Goal: Task Accomplishment & Management: Manage account settings

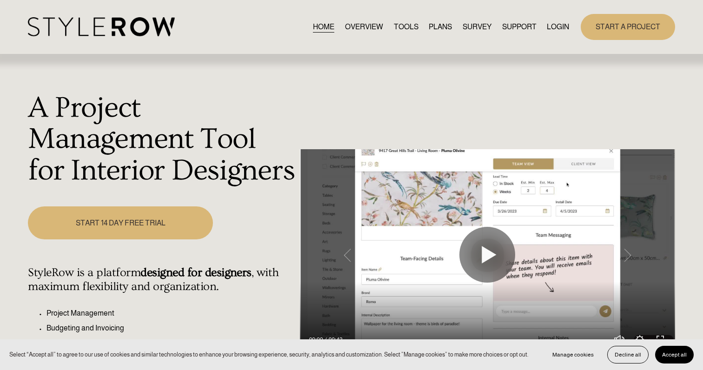
click at [553, 30] on link "LOGIN" at bounding box center [558, 26] width 22 height 13
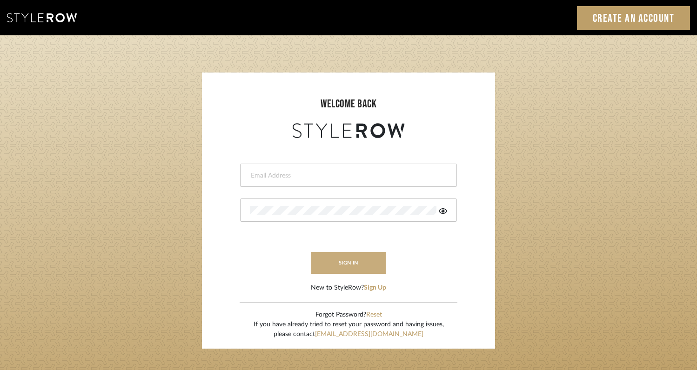
type input "rayeinteriordesign@gmail.com"
click at [342, 263] on button "sign in" at bounding box center [348, 263] width 74 height 22
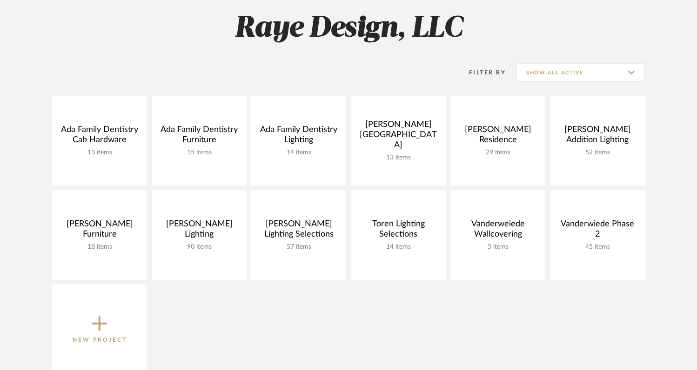
scroll to position [161, 0]
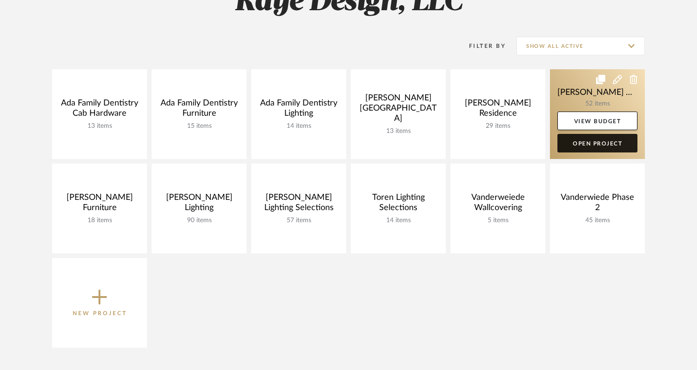
click at [582, 143] on link "Open Project" at bounding box center [597, 143] width 80 height 19
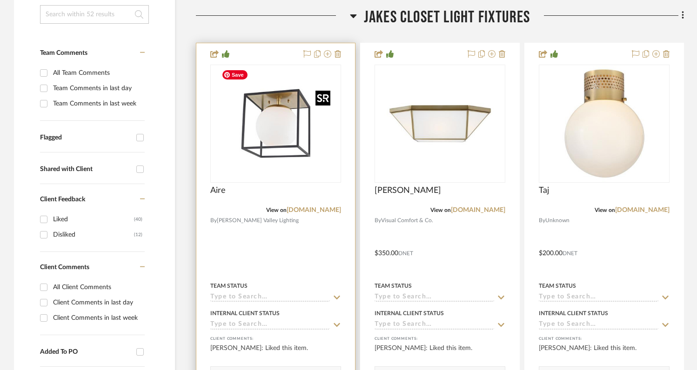
scroll to position [234, 0]
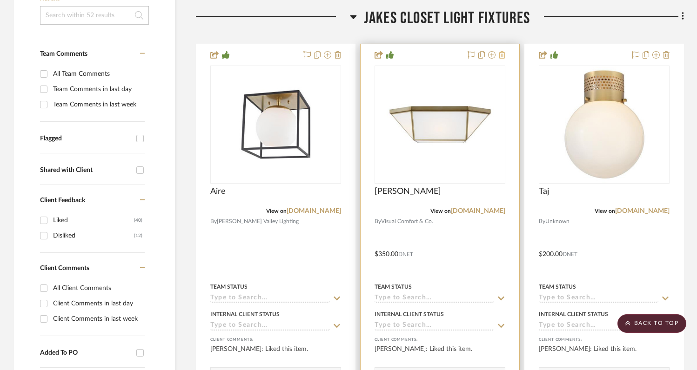
click at [503, 57] on icon at bounding box center [502, 54] width 7 height 7
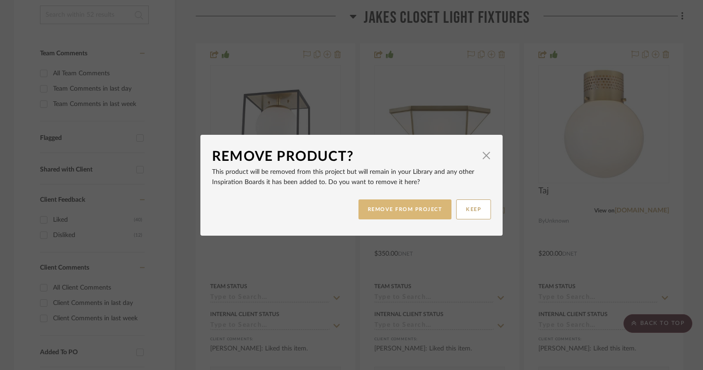
click at [402, 210] on button "REMOVE FROM PROJECT" at bounding box center [405, 210] width 93 height 20
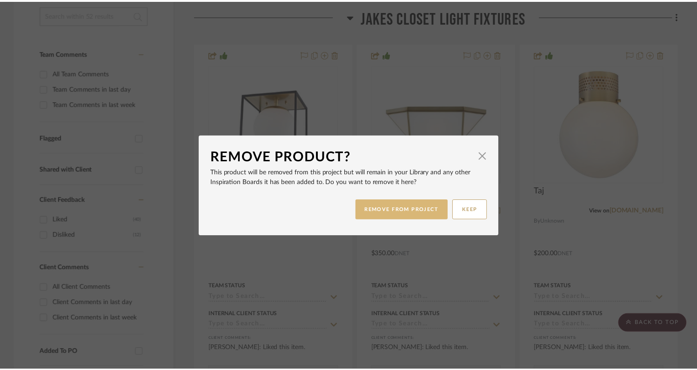
scroll to position [234, 0]
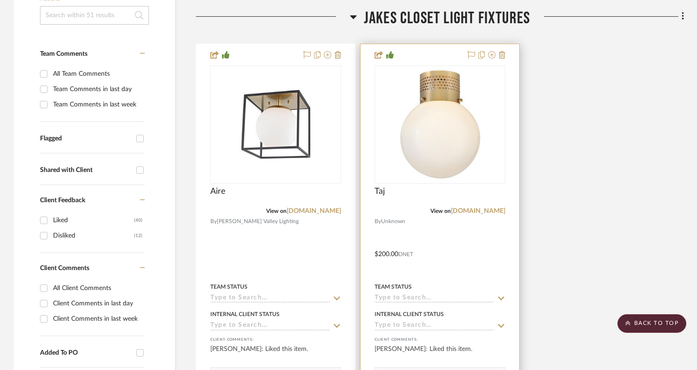
click at [497, 59] on div at bounding box center [484, 55] width 41 height 11
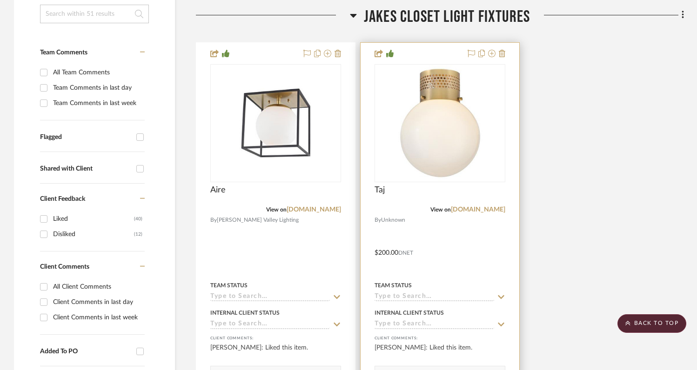
scroll to position [226, 0]
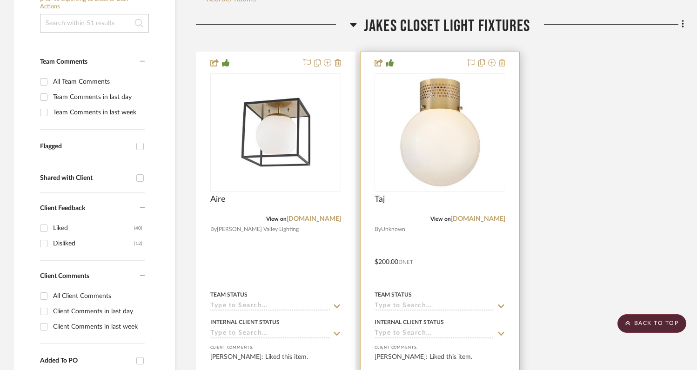
click at [503, 63] on icon at bounding box center [502, 62] width 7 height 7
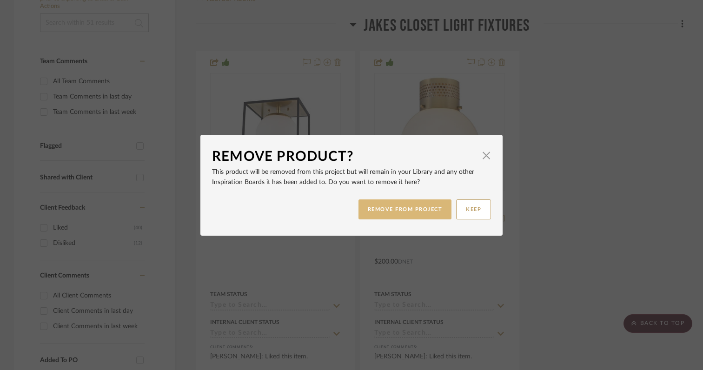
click at [377, 203] on button "REMOVE FROM PROJECT" at bounding box center [405, 210] width 93 height 20
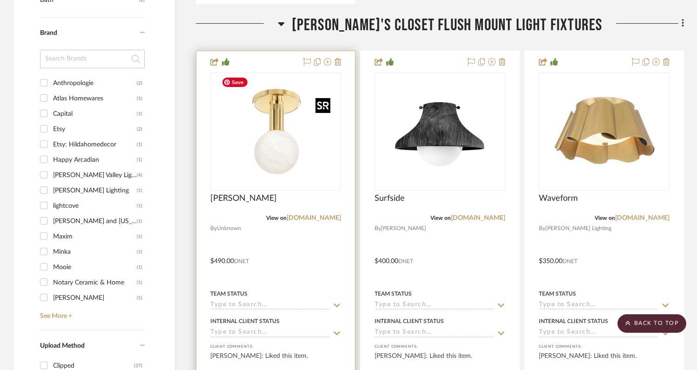
scroll to position [682, 0]
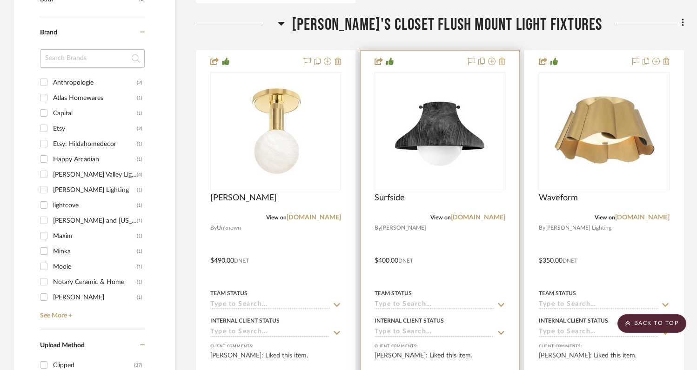
click at [503, 62] on icon at bounding box center [502, 61] width 7 height 7
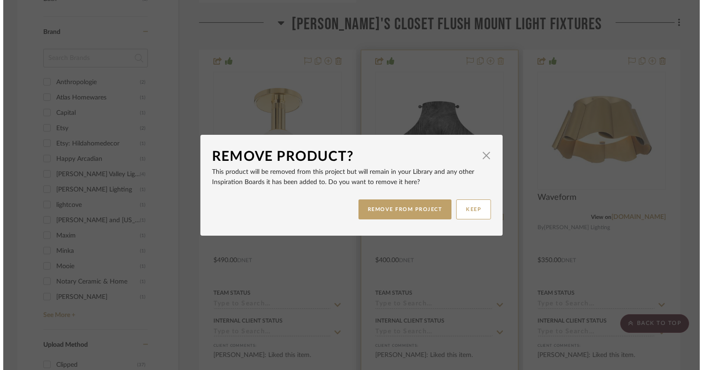
scroll to position [0, 0]
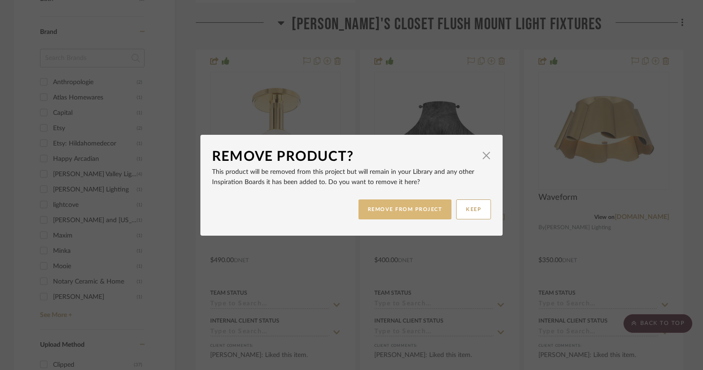
click at [385, 209] on button "REMOVE FROM PROJECT" at bounding box center [405, 210] width 93 height 20
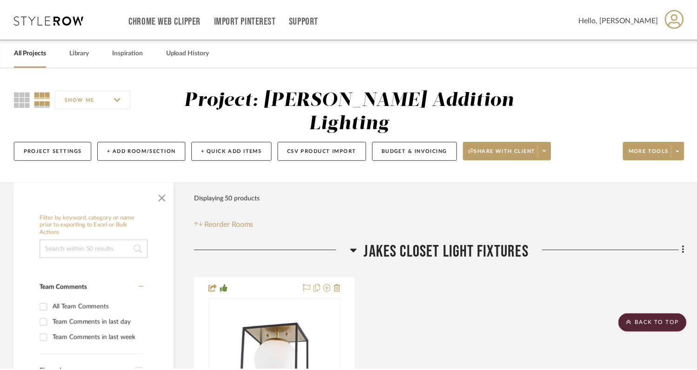
scroll to position [682, 0]
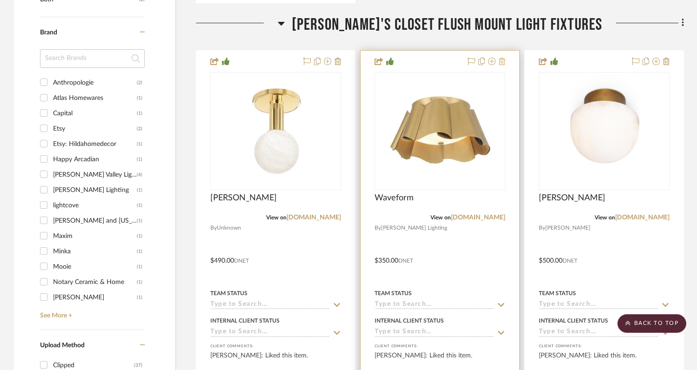
click at [503, 63] on icon at bounding box center [502, 61] width 7 height 7
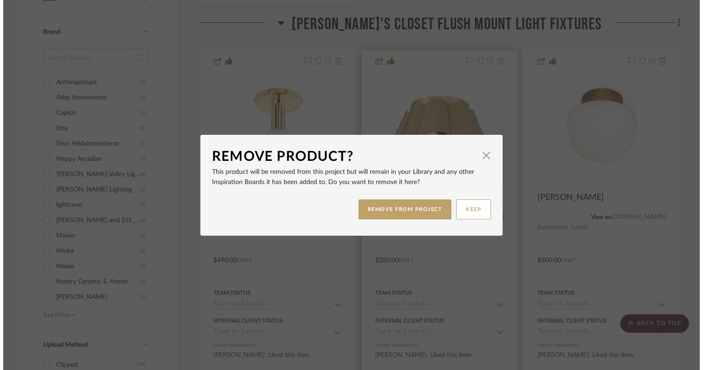
scroll to position [0, 0]
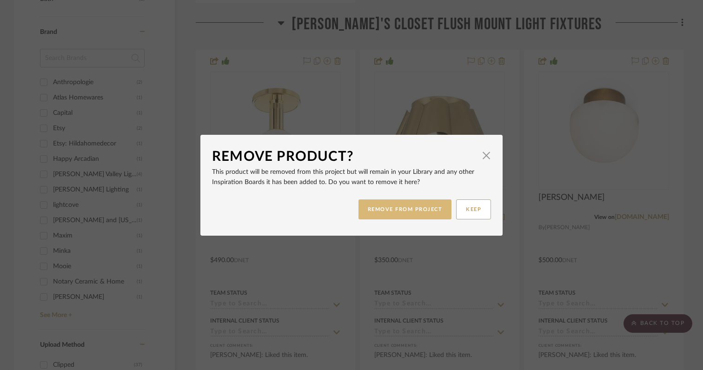
click at [400, 210] on button "REMOVE FROM PROJECT" at bounding box center [405, 210] width 93 height 20
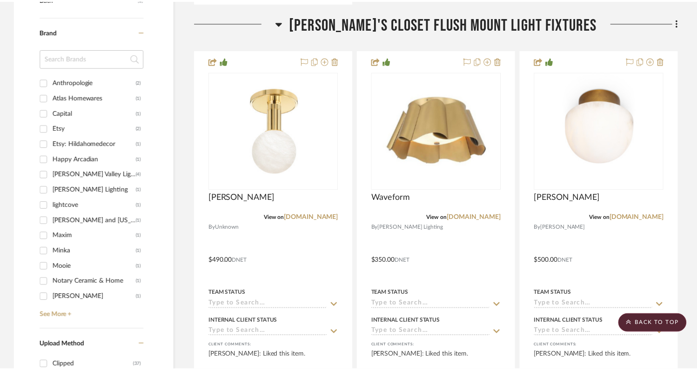
scroll to position [682, 0]
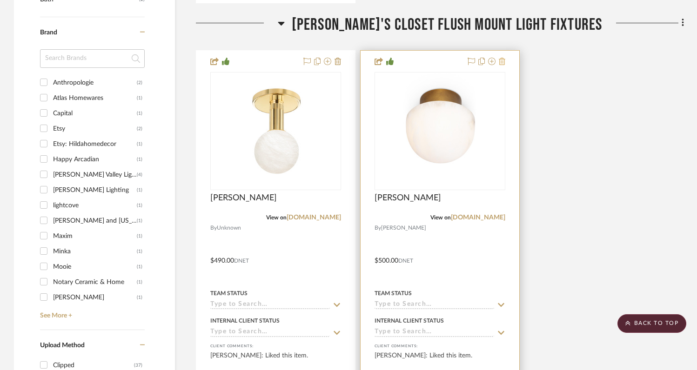
click at [504, 63] on icon at bounding box center [502, 61] width 7 height 7
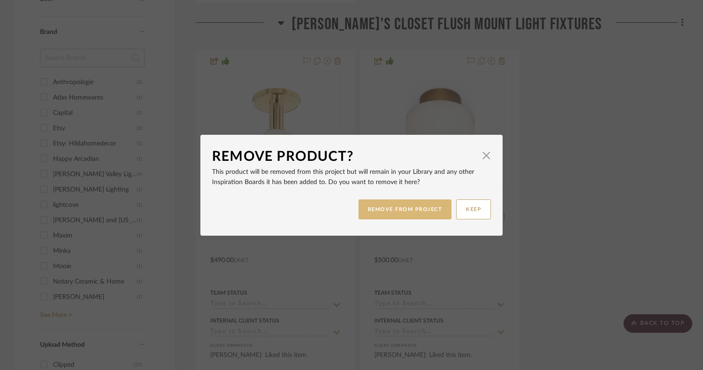
click at [403, 217] on button "REMOVE FROM PROJECT" at bounding box center [405, 210] width 93 height 20
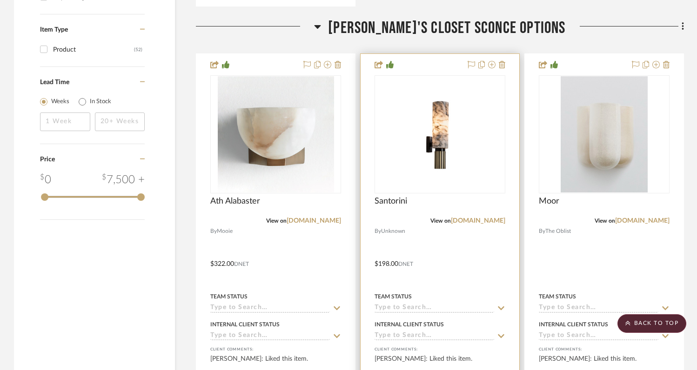
scroll to position [1141, 0]
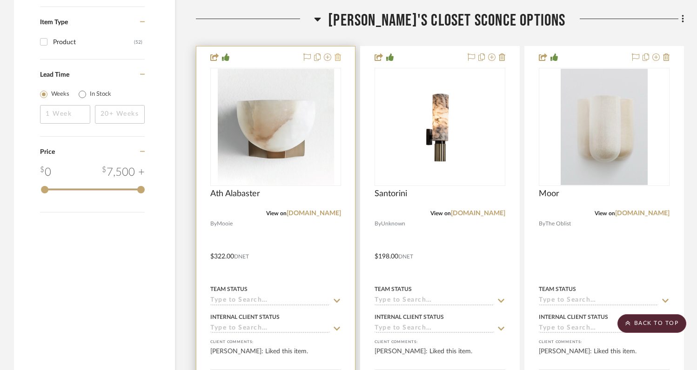
click at [339, 57] on icon at bounding box center [337, 56] width 7 height 7
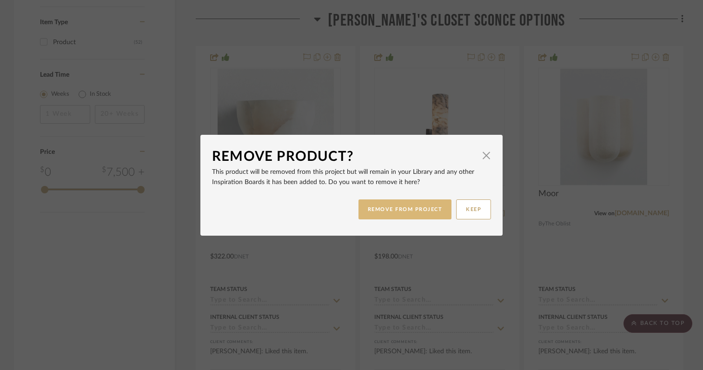
click at [383, 211] on button "REMOVE FROM PROJECT" at bounding box center [405, 210] width 93 height 20
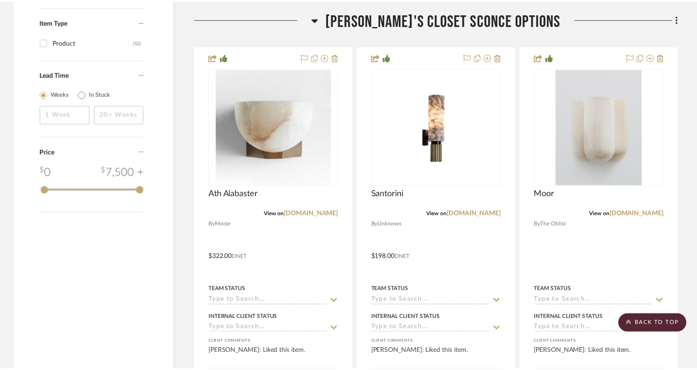
scroll to position [1141, 0]
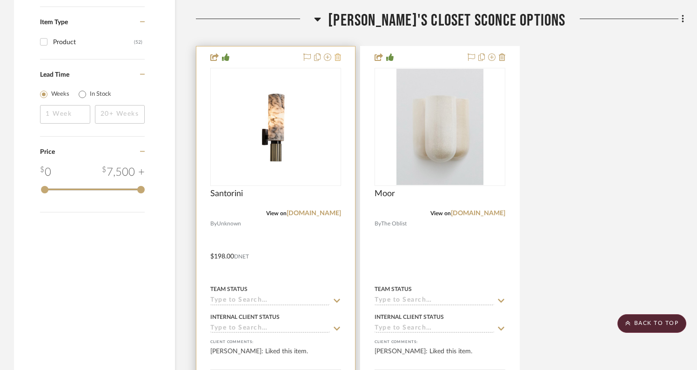
click at [338, 58] on icon at bounding box center [337, 56] width 7 height 7
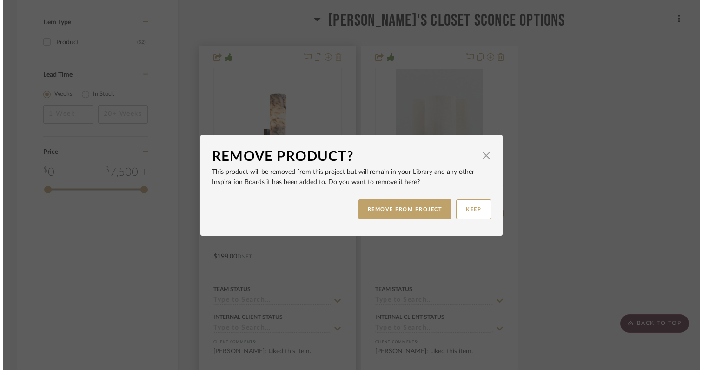
scroll to position [0, 0]
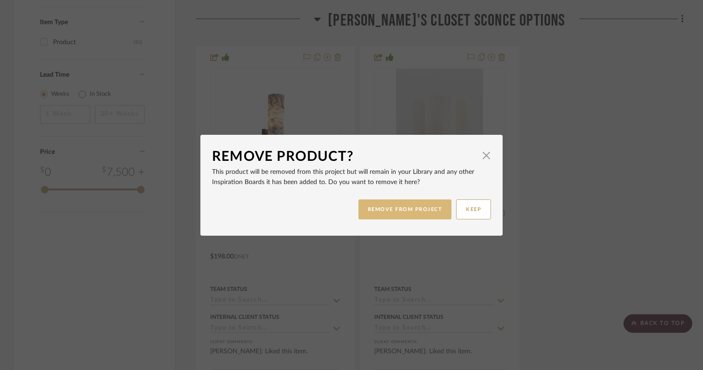
click at [380, 208] on button "REMOVE FROM PROJECT" at bounding box center [405, 210] width 93 height 20
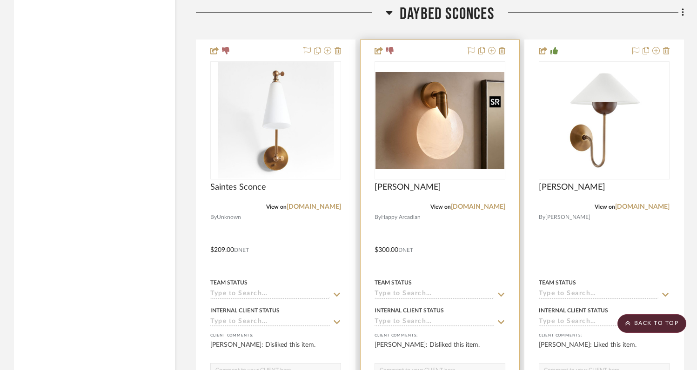
scroll to position [1574, 0]
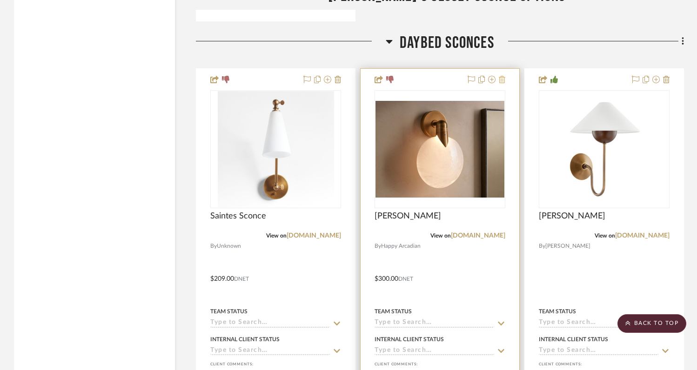
click at [502, 79] on icon at bounding box center [502, 79] width 7 height 7
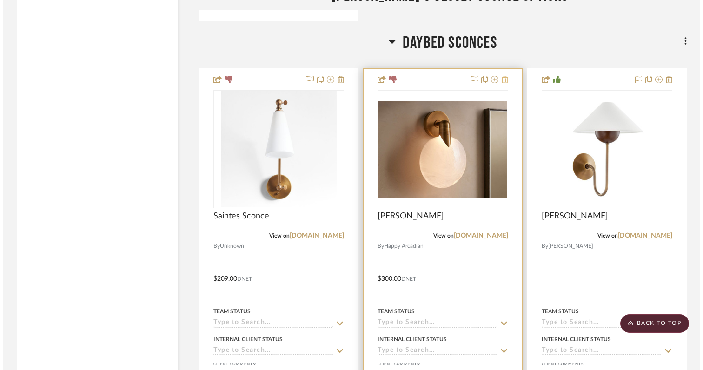
scroll to position [0, 0]
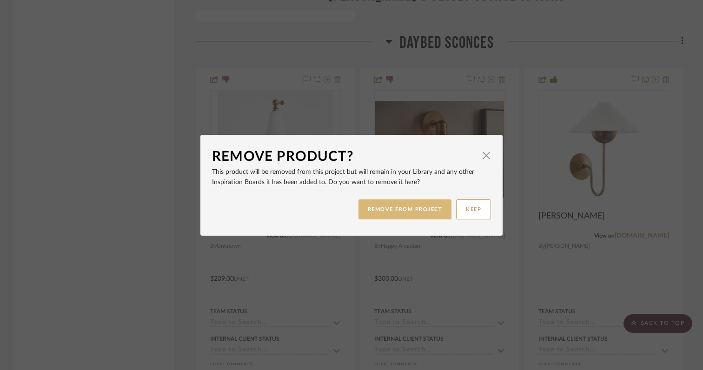
click at [416, 211] on button "REMOVE FROM PROJECT" at bounding box center [405, 210] width 93 height 20
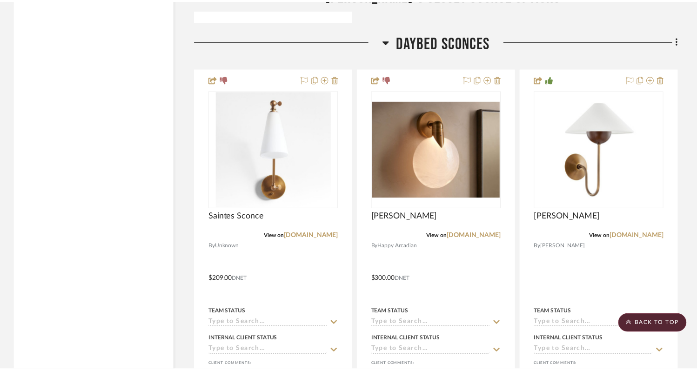
scroll to position [1574, 0]
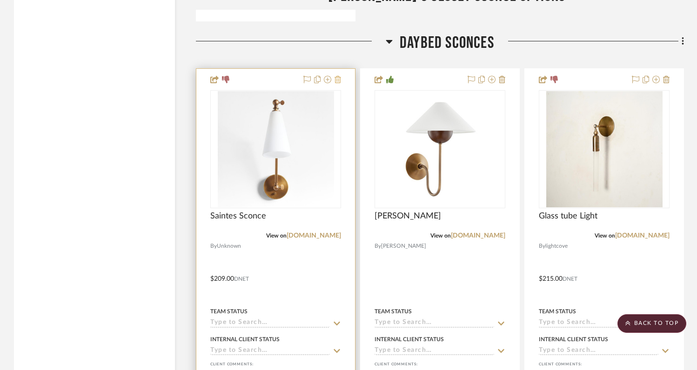
click at [340, 79] on icon at bounding box center [337, 79] width 7 height 7
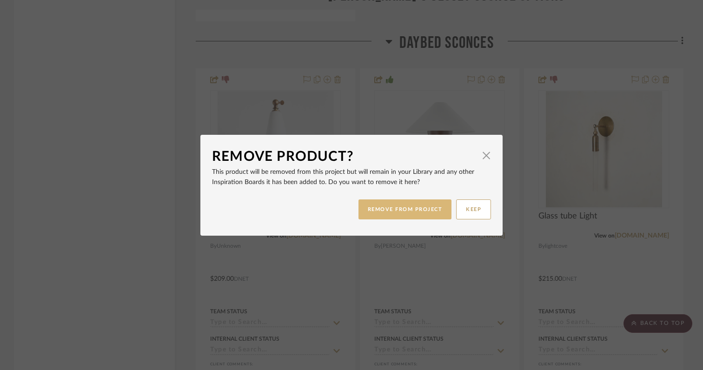
click at [381, 212] on button "REMOVE FROM PROJECT" at bounding box center [405, 210] width 93 height 20
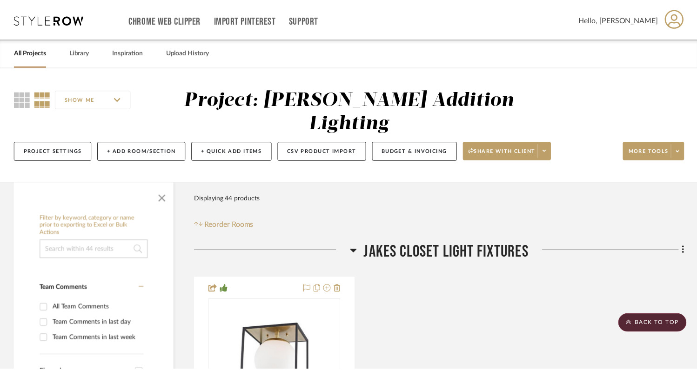
scroll to position [1574, 0]
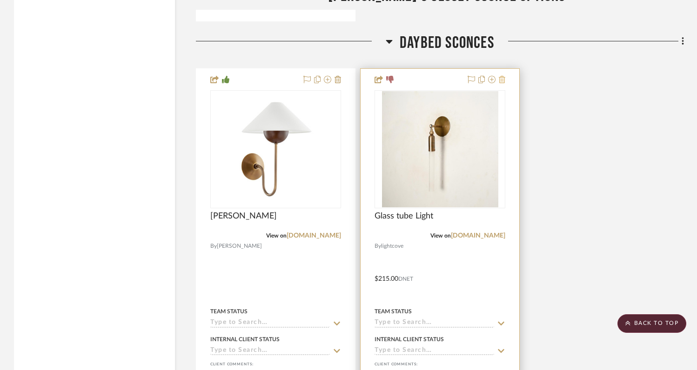
click at [505, 78] on icon at bounding box center [502, 79] width 7 height 7
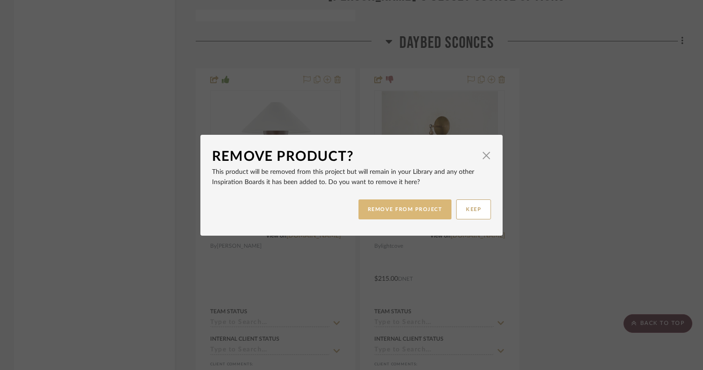
click at [410, 211] on button "REMOVE FROM PROJECT" at bounding box center [405, 210] width 93 height 20
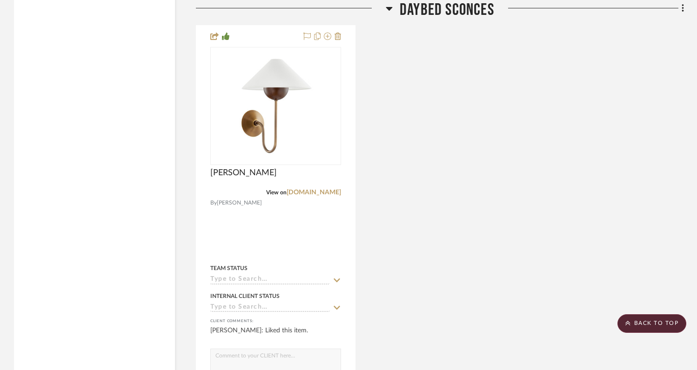
scroll to position [1610, 0]
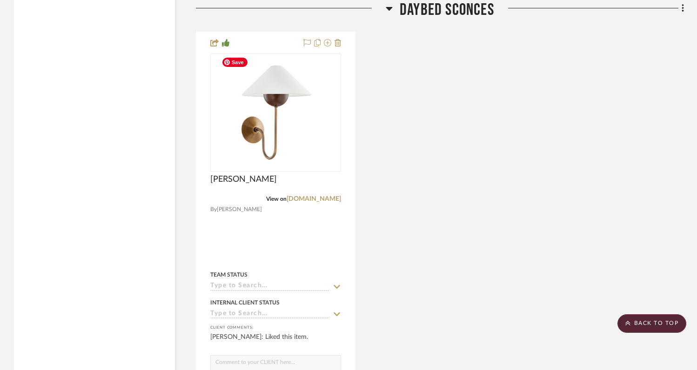
click at [365, 147] on div "[PERSON_NAME] View on [DOMAIN_NAME] By [PERSON_NAME] Team Status Internal Clien…" at bounding box center [440, 236] width 488 height 408
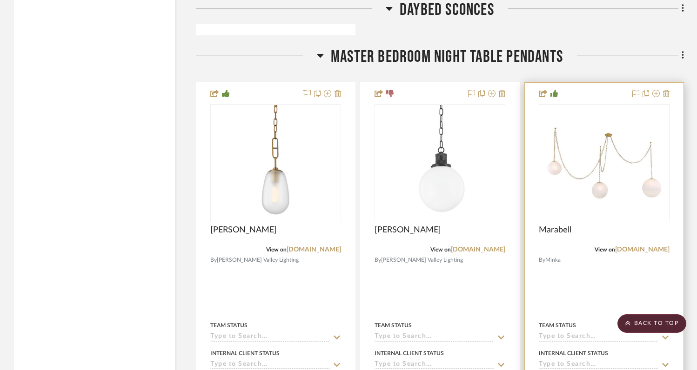
scroll to position [2009, 0]
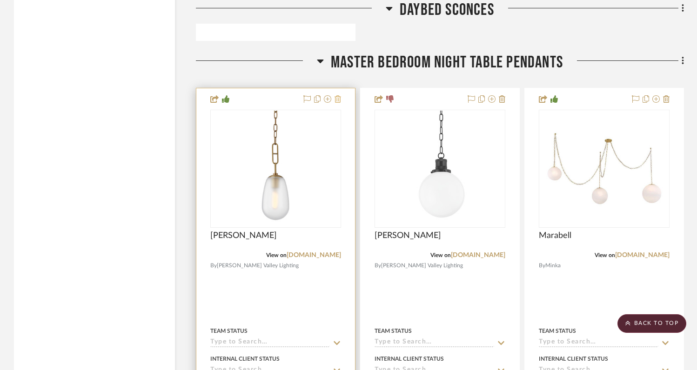
click at [339, 98] on icon at bounding box center [337, 98] width 7 height 7
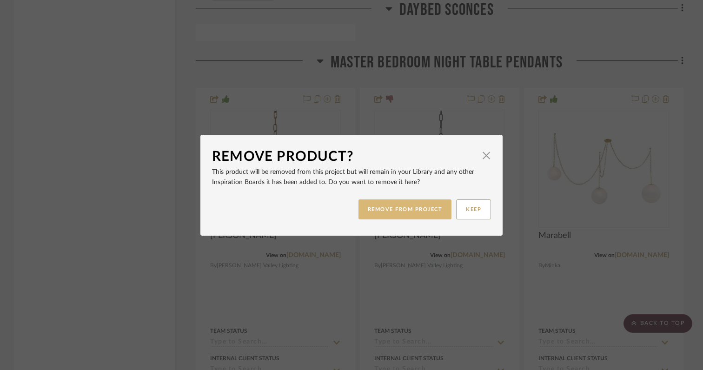
click at [381, 208] on button "REMOVE FROM PROJECT" at bounding box center [405, 210] width 93 height 20
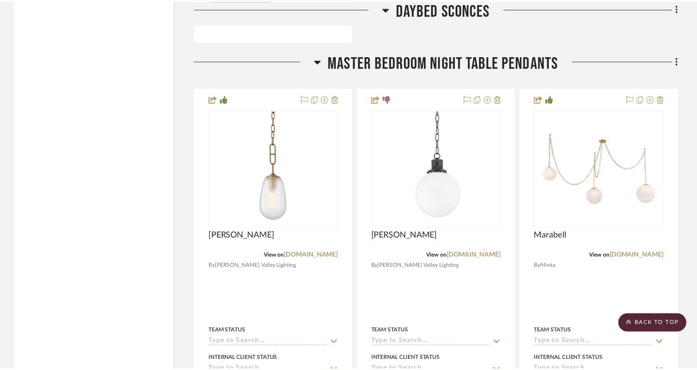
scroll to position [2009, 0]
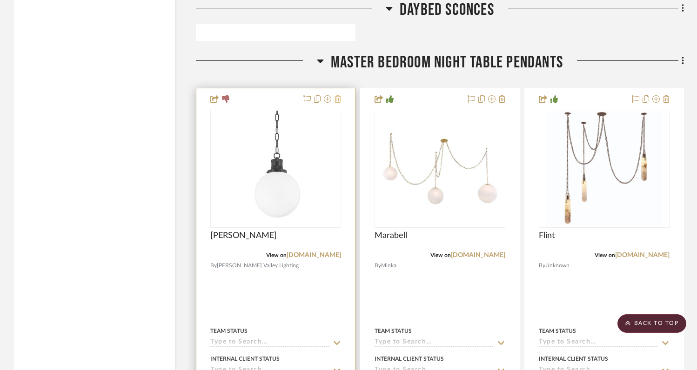
click at [339, 100] on icon at bounding box center [337, 98] width 7 height 7
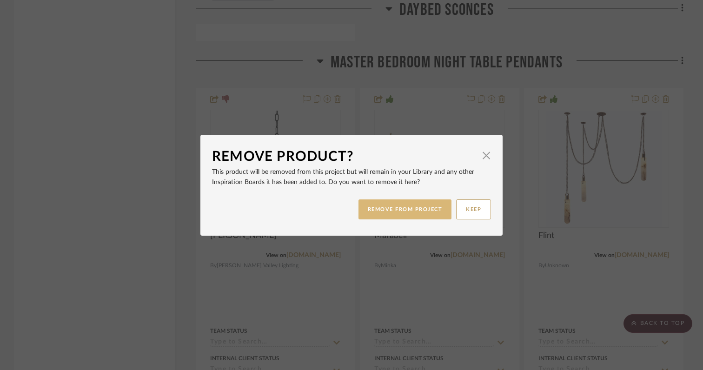
click at [387, 208] on button "REMOVE FROM PROJECT" at bounding box center [405, 210] width 93 height 20
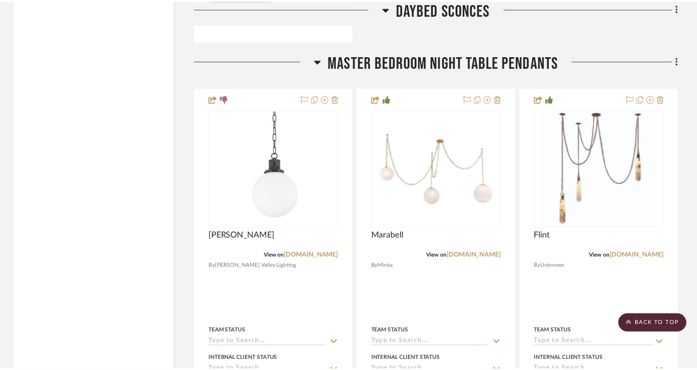
scroll to position [2009, 0]
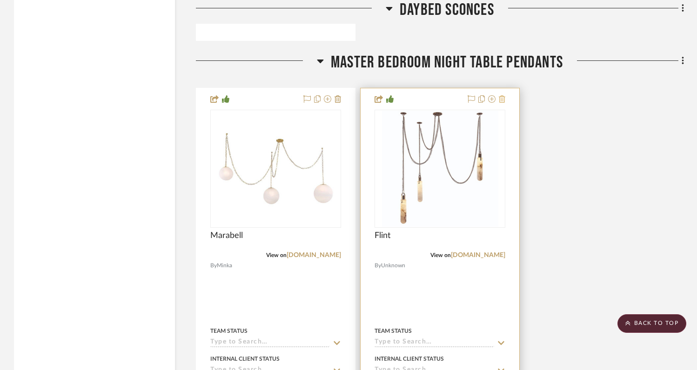
click at [503, 98] on icon at bounding box center [502, 98] width 7 height 7
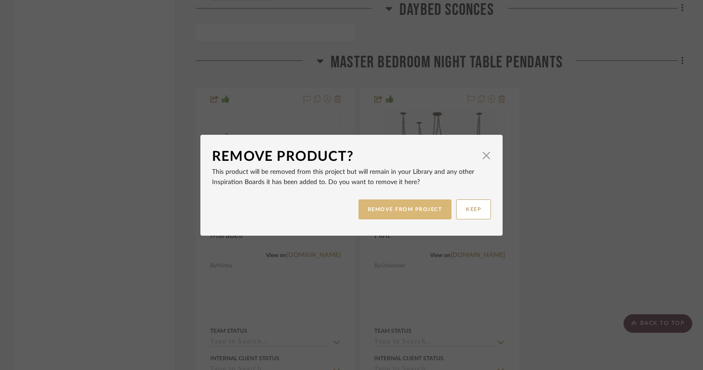
click at [407, 211] on button "REMOVE FROM PROJECT" at bounding box center [405, 210] width 93 height 20
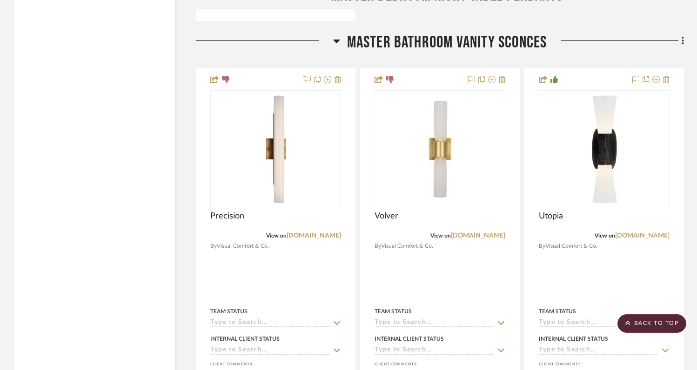
scroll to position [2483, 0]
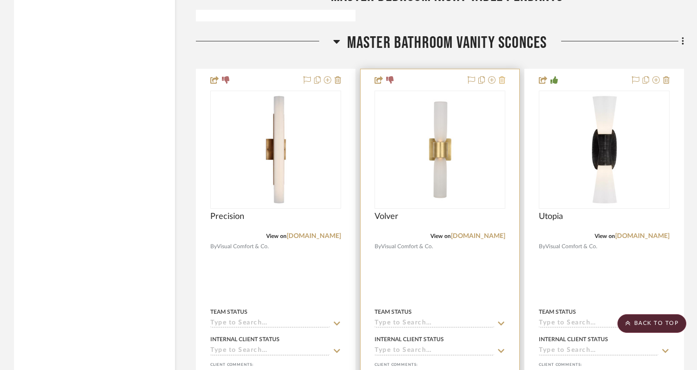
click at [503, 79] on icon at bounding box center [502, 79] width 7 height 7
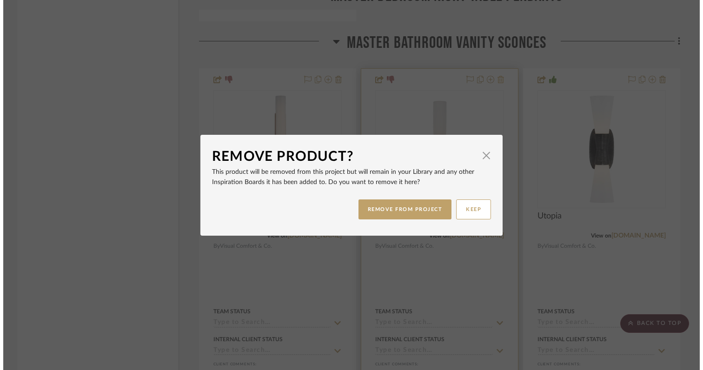
scroll to position [0, 0]
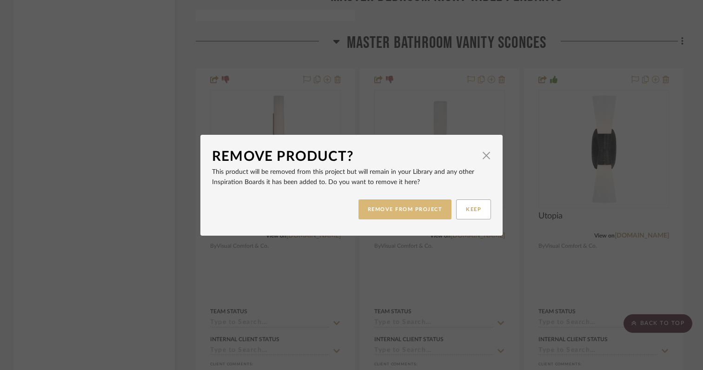
click at [410, 209] on button "REMOVE FROM PROJECT" at bounding box center [405, 210] width 93 height 20
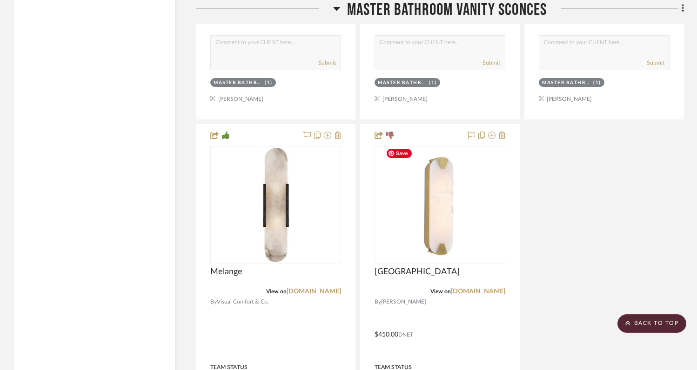
scroll to position [2834, 0]
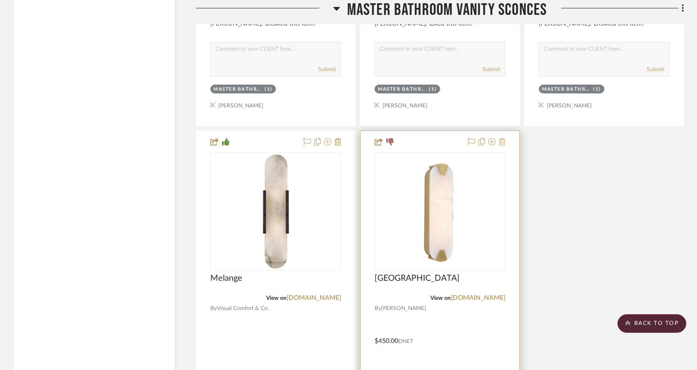
click at [504, 141] on icon at bounding box center [502, 141] width 7 height 7
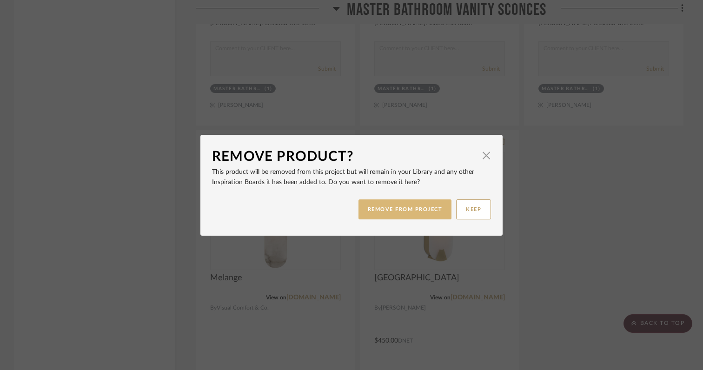
click at [421, 208] on button "REMOVE FROM PROJECT" at bounding box center [405, 210] width 93 height 20
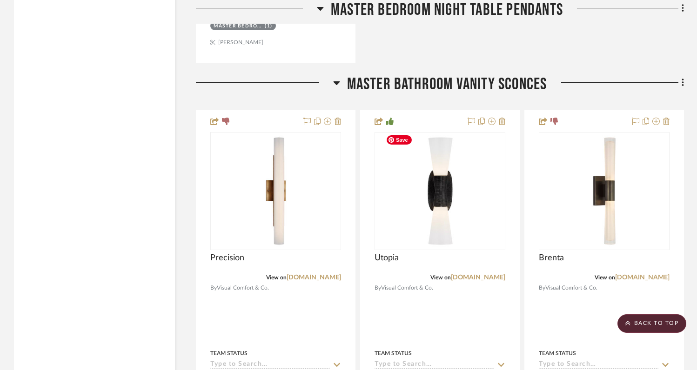
scroll to position [2437, 0]
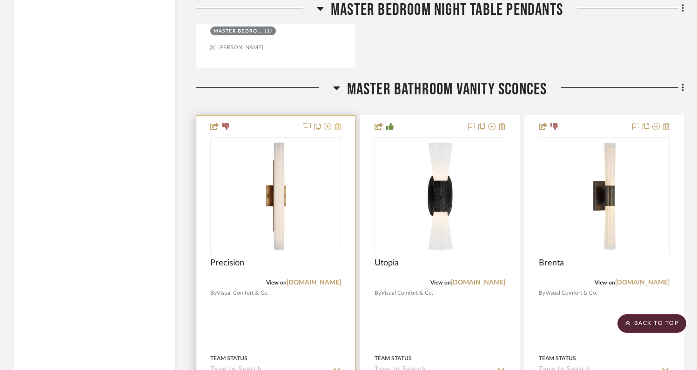
click at [338, 126] on icon at bounding box center [337, 126] width 7 height 7
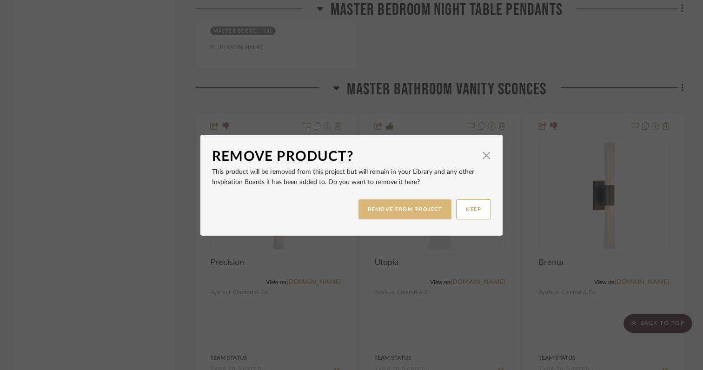
click at [394, 216] on button "REMOVE FROM PROJECT" at bounding box center [405, 210] width 93 height 20
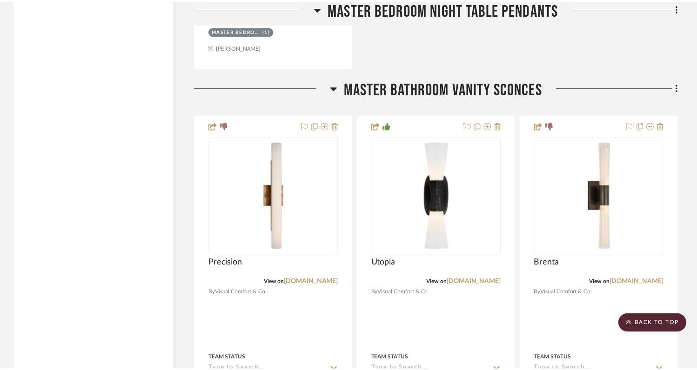
scroll to position [2437, 0]
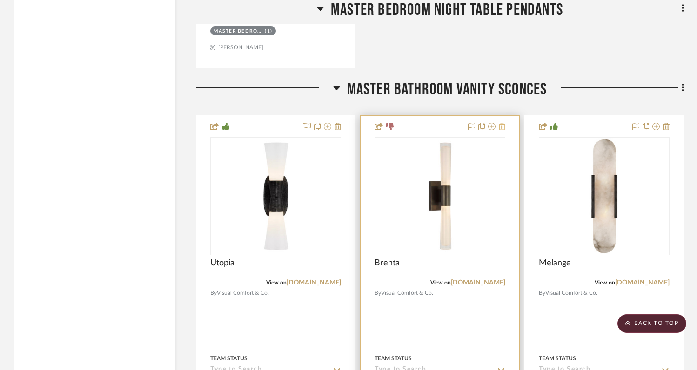
click at [503, 126] on icon at bounding box center [502, 126] width 7 height 7
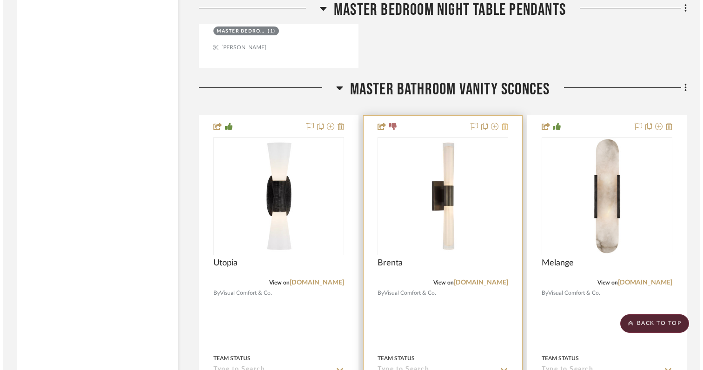
scroll to position [0, 0]
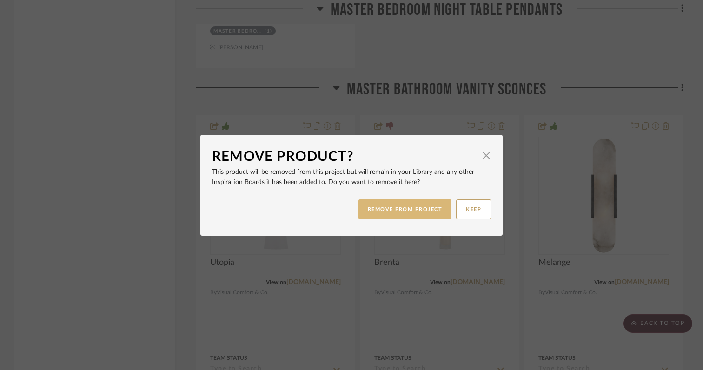
click at [404, 209] on button "REMOVE FROM PROJECT" at bounding box center [405, 210] width 93 height 20
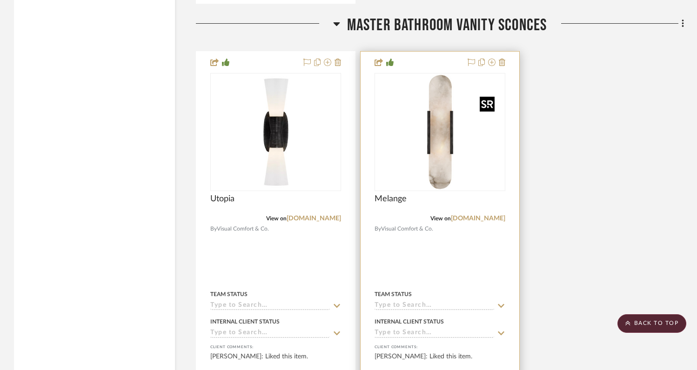
scroll to position [2500, 0]
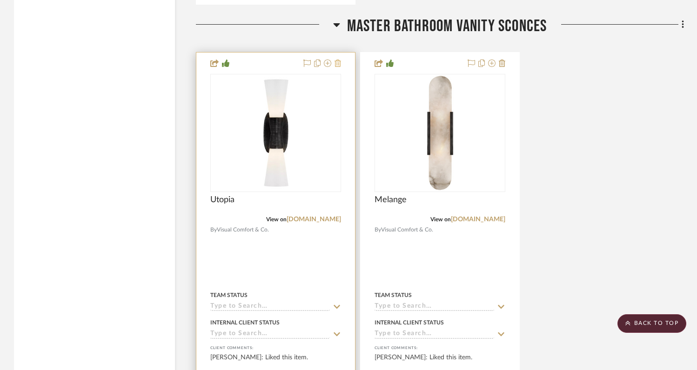
click at [338, 62] on icon at bounding box center [337, 63] width 7 height 7
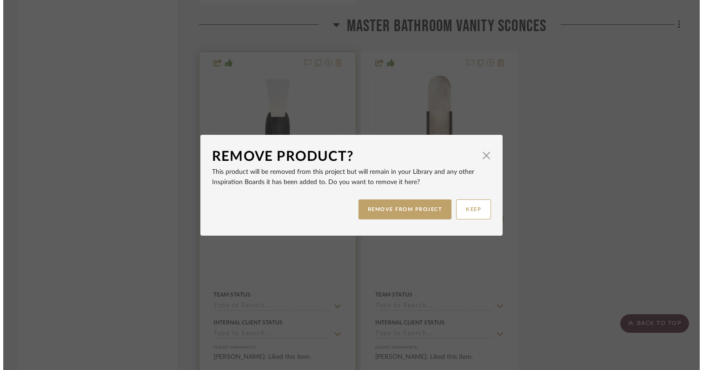
scroll to position [0, 0]
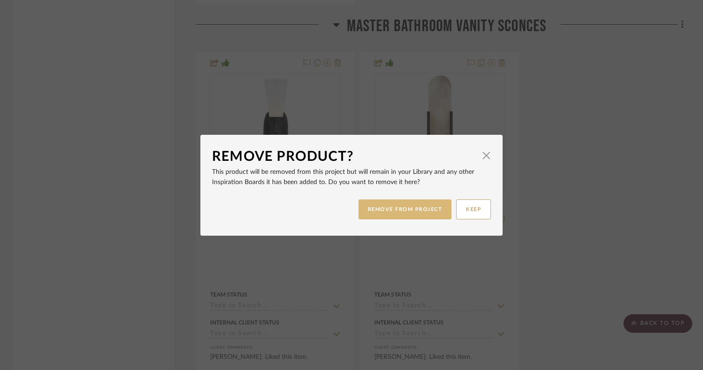
click at [395, 209] on button "REMOVE FROM PROJECT" at bounding box center [405, 210] width 93 height 20
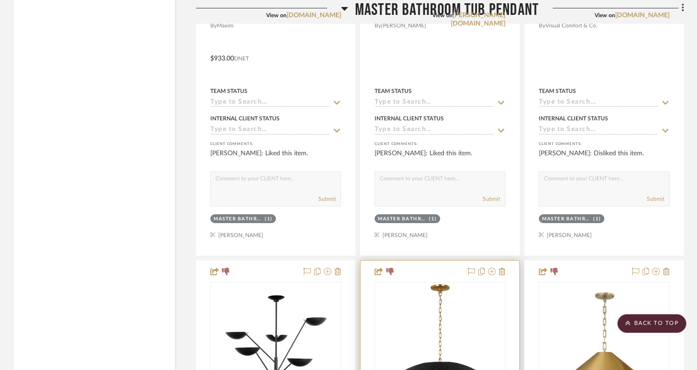
scroll to position [2842, 0]
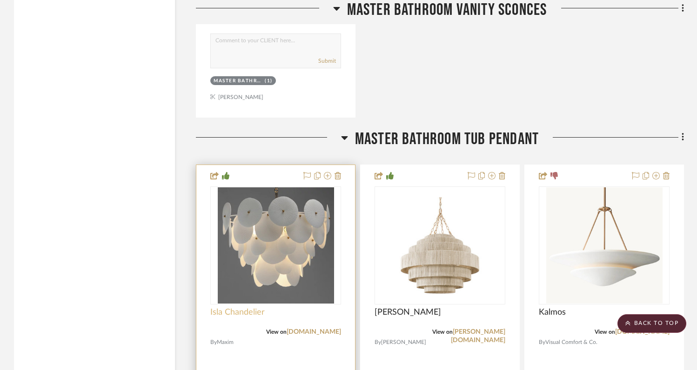
click at [236, 311] on span "Isla Chandelier" at bounding box center [237, 312] width 54 height 10
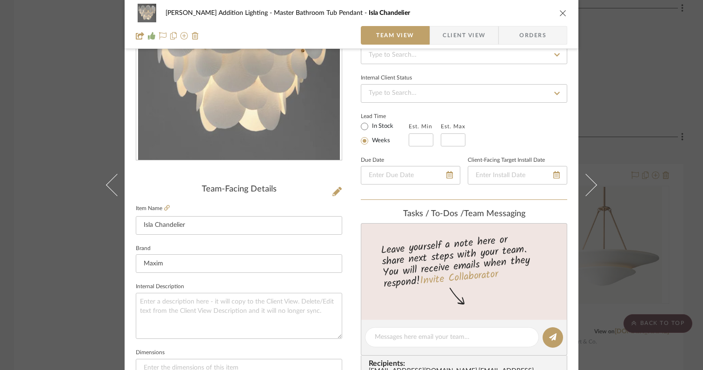
scroll to position [105, 0]
click at [164, 208] on icon at bounding box center [167, 209] width 6 height 6
click at [560, 13] on icon "close" at bounding box center [562, 12] width 7 height 7
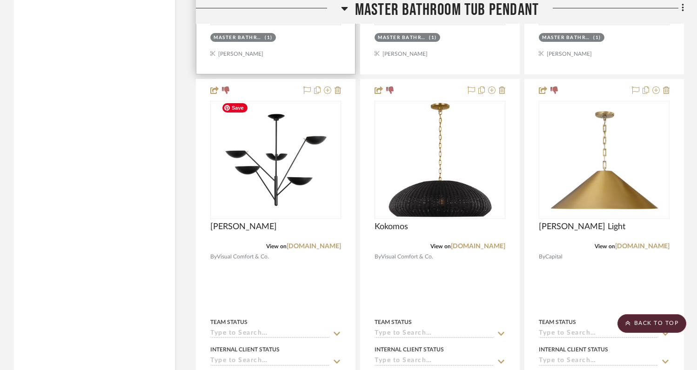
scroll to position [3339, 0]
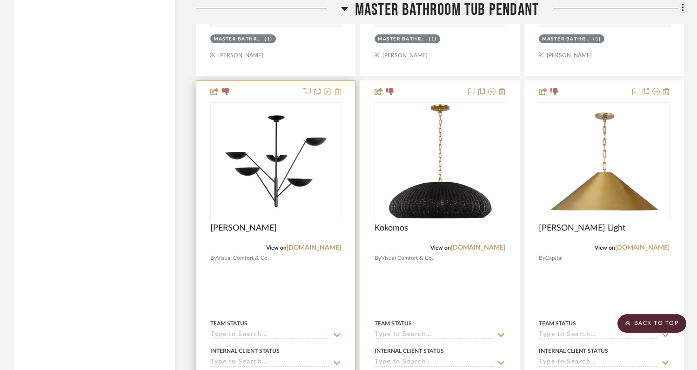
click at [338, 90] on icon at bounding box center [337, 91] width 7 height 7
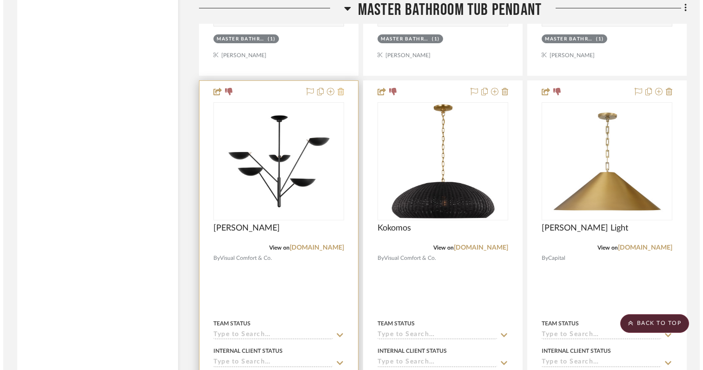
scroll to position [0, 0]
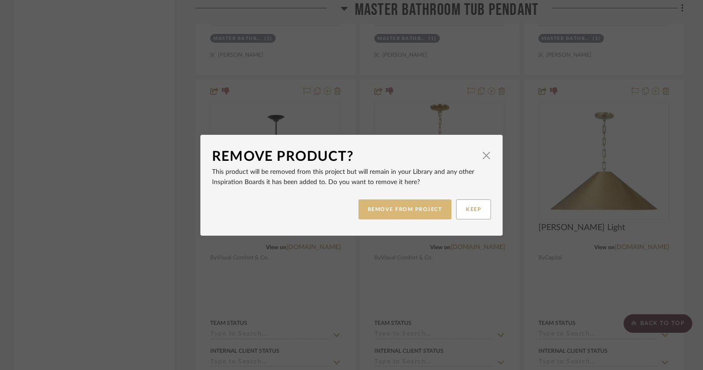
click at [380, 211] on button "REMOVE FROM PROJECT" at bounding box center [405, 210] width 93 height 20
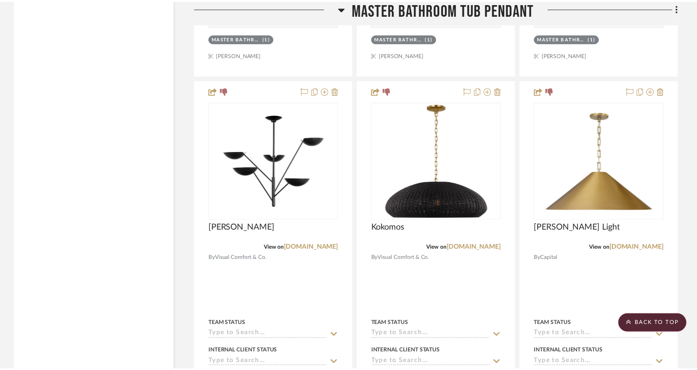
scroll to position [3339, 0]
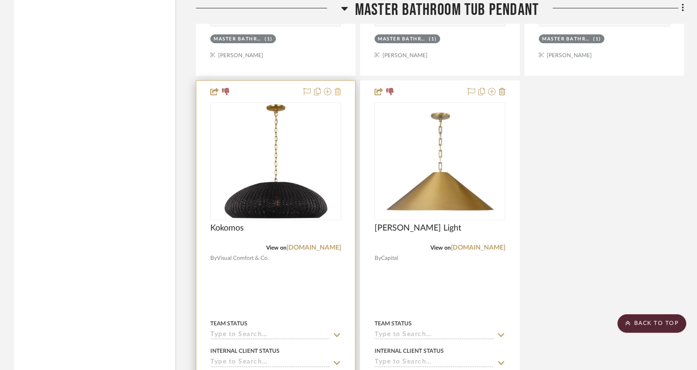
click at [336, 89] on icon at bounding box center [337, 91] width 7 height 7
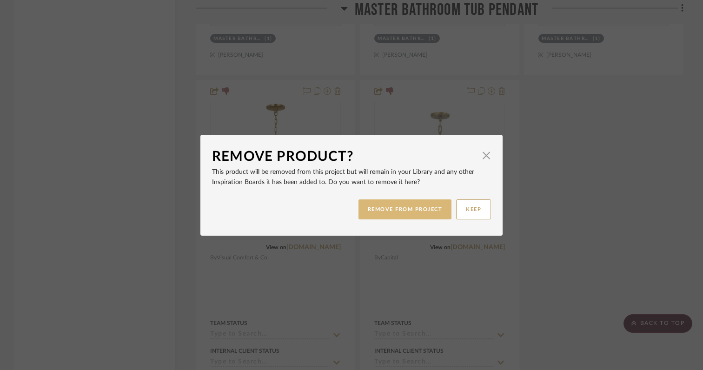
click at [382, 215] on button "REMOVE FROM PROJECT" at bounding box center [405, 210] width 93 height 20
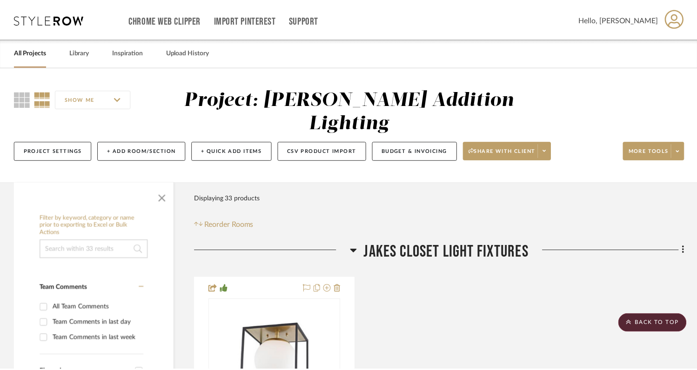
scroll to position [3339, 0]
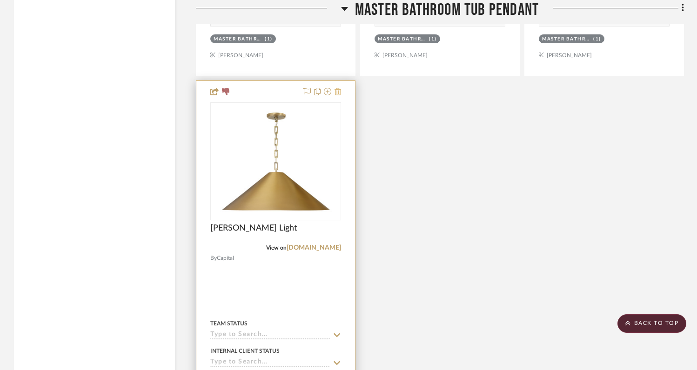
click at [338, 88] on icon at bounding box center [337, 91] width 7 height 7
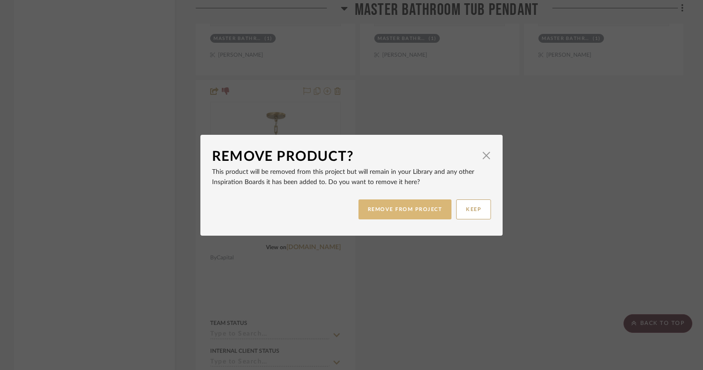
click at [380, 211] on button "REMOVE FROM PROJECT" at bounding box center [405, 210] width 93 height 20
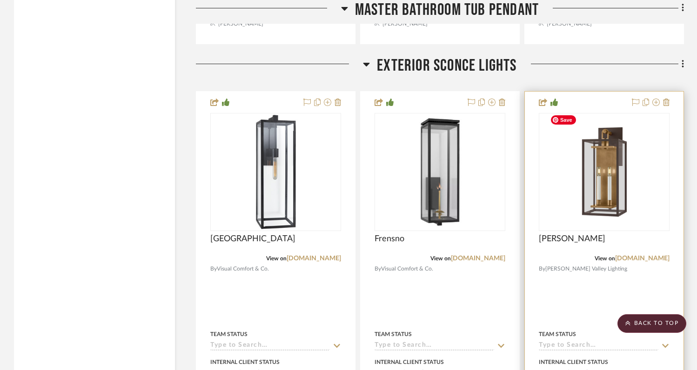
scroll to position [3371, 0]
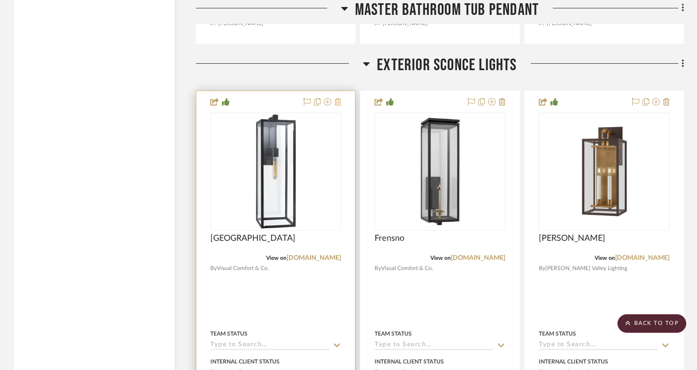
click at [338, 100] on icon at bounding box center [337, 101] width 7 height 7
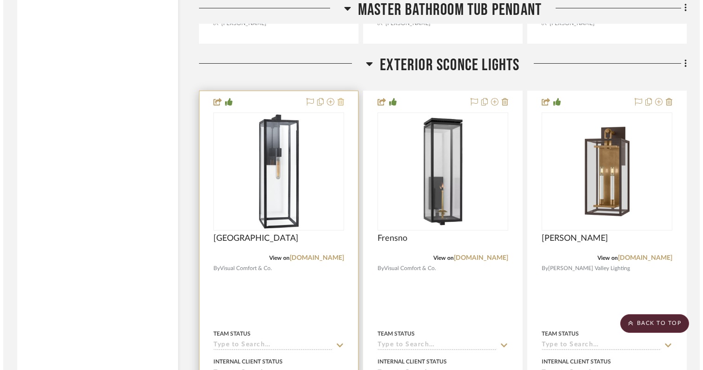
scroll to position [0, 0]
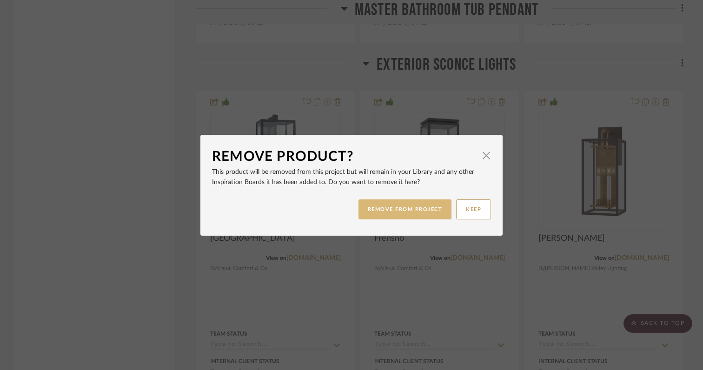
click at [375, 208] on button "REMOVE FROM PROJECT" at bounding box center [405, 210] width 93 height 20
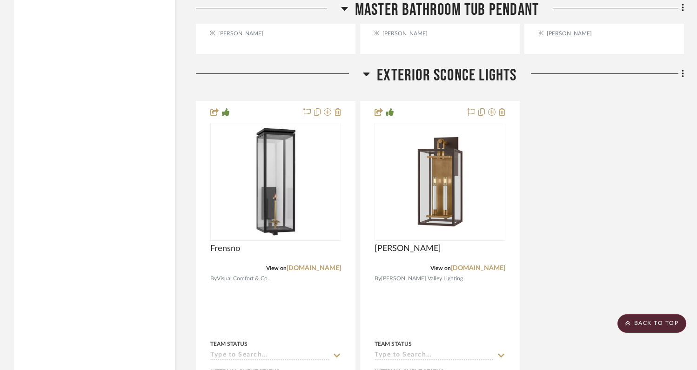
scroll to position [3352, 0]
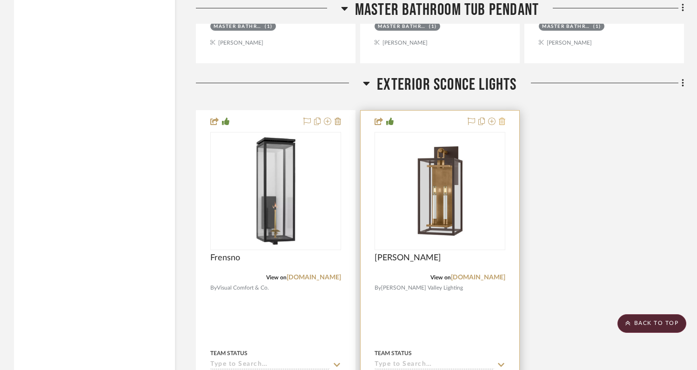
click at [504, 118] on icon at bounding box center [502, 121] width 7 height 7
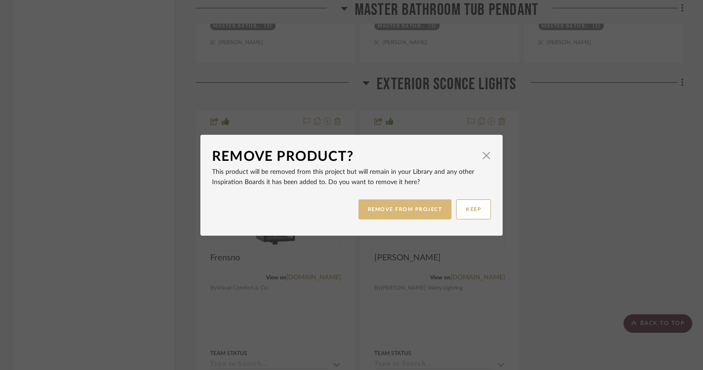
click at [414, 210] on button "REMOVE FROM PROJECT" at bounding box center [405, 210] width 93 height 20
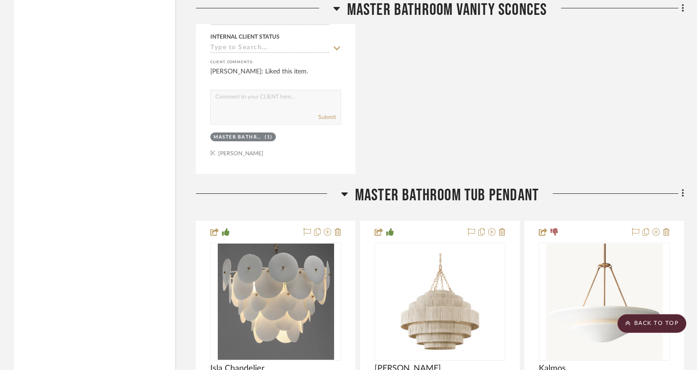
scroll to position [2902, 0]
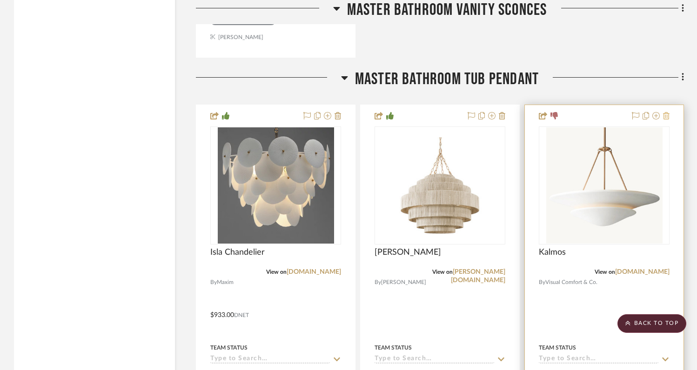
click at [665, 113] on icon at bounding box center [666, 115] width 7 height 7
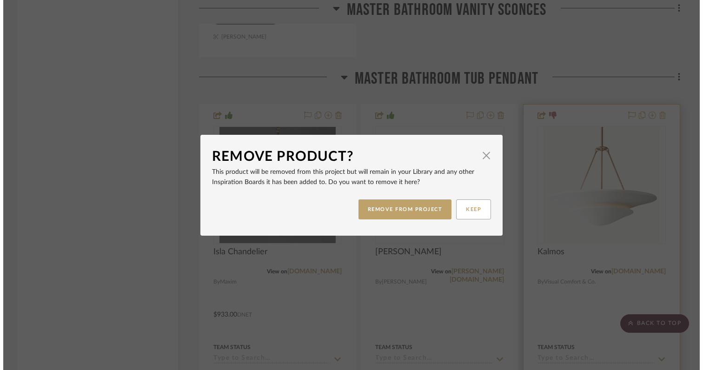
scroll to position [0, 0]
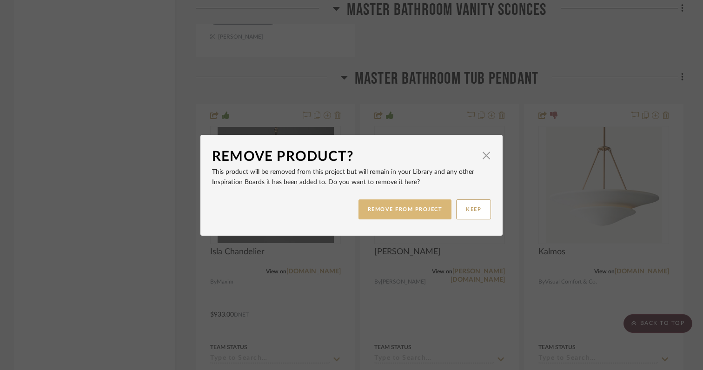
click at [409, 214] on button "REMOVE FROM PROJECT" at bounding box center [405, 210] width 93 height 20
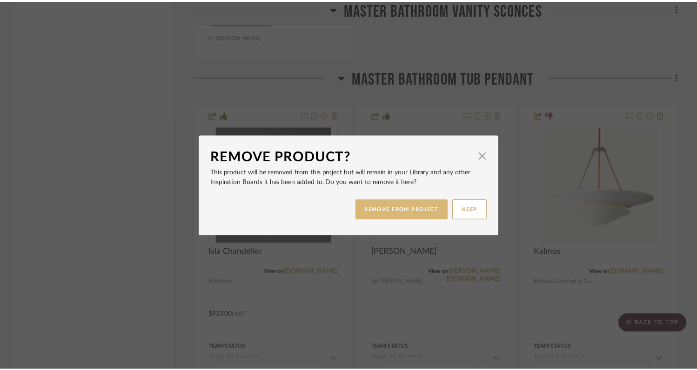
scroll to position [2902, 0]
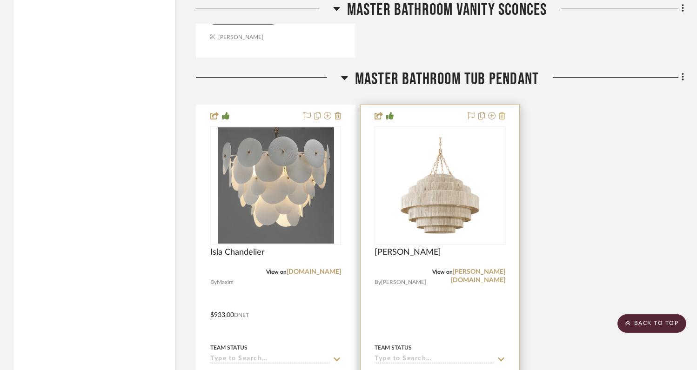
click at [502, 113] on icon at bounding box center [502, 115] width 7 height 7
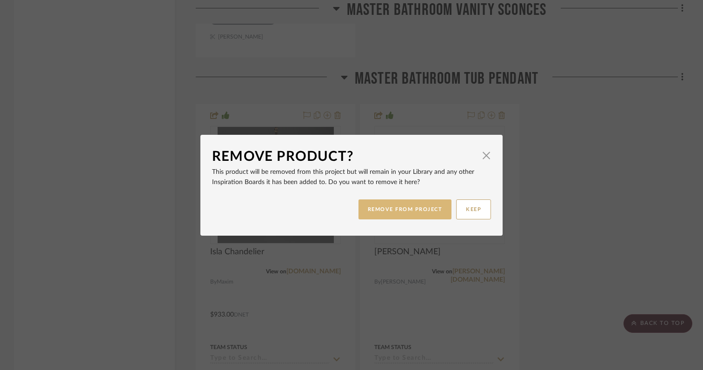
click at [402, 211] on button "REMOVE FROM PROJECT" at bounding box center [405, 210] width 93 height 20
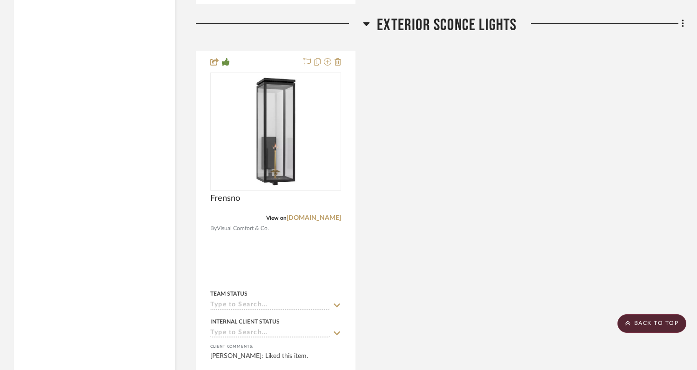
scroll to position [3411, 0]
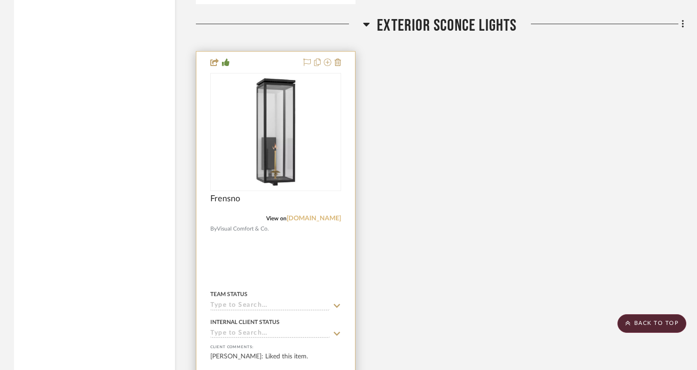
click at [298, 215] on link "[DOMAIN_NAME]" at bounding box center [313, 218] width 54 height 7
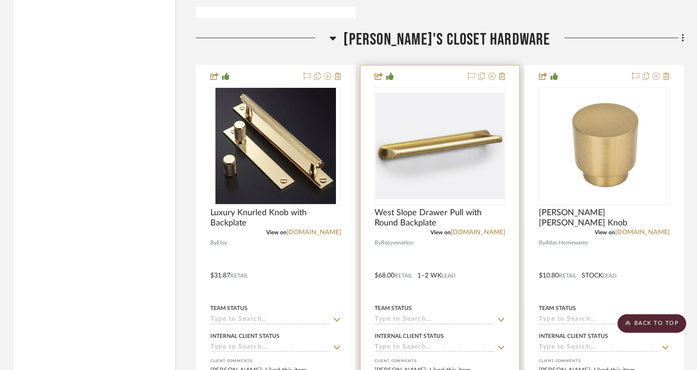
scroll to position [3804, 0]
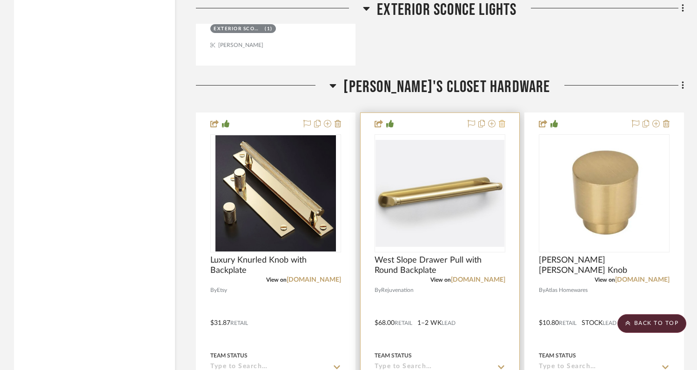
click at [504, 121] on icon at bounding box center [502, 123] width 7 height 7
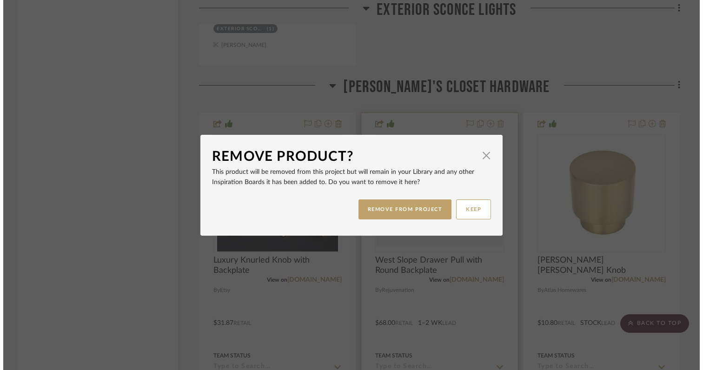
scroll to position [0, 0]
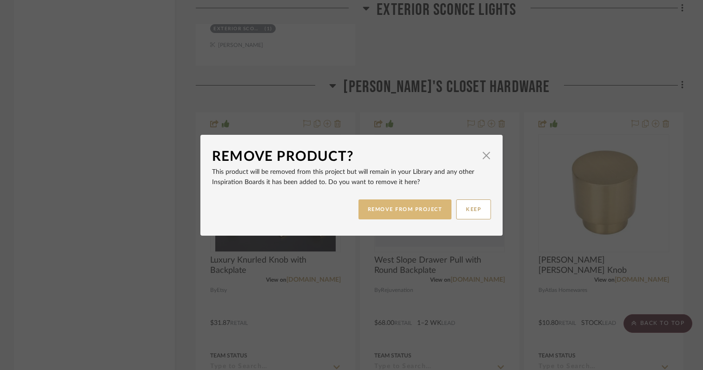
click at [426, 213] on button "REMOVE FROM PROJECT" at bounding box center [405, 210] width 93 height 20
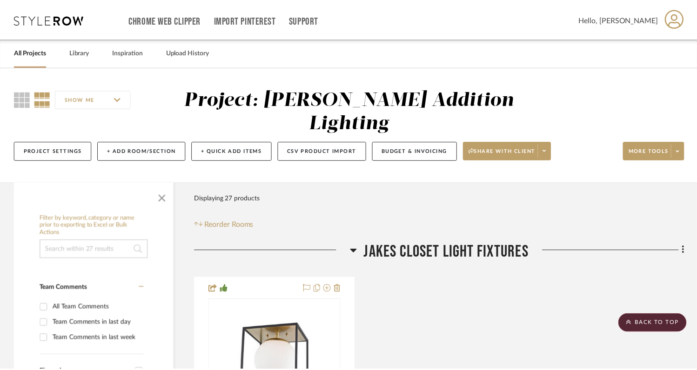
scroll to position [3804, 0]
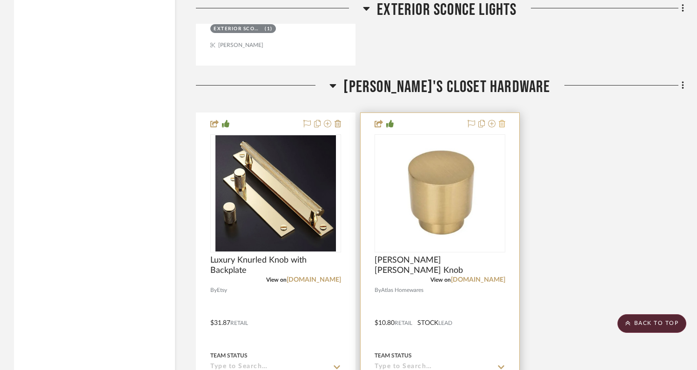
click at [502, 120] on icon at bounding box center [502, 123] width 7 height 7
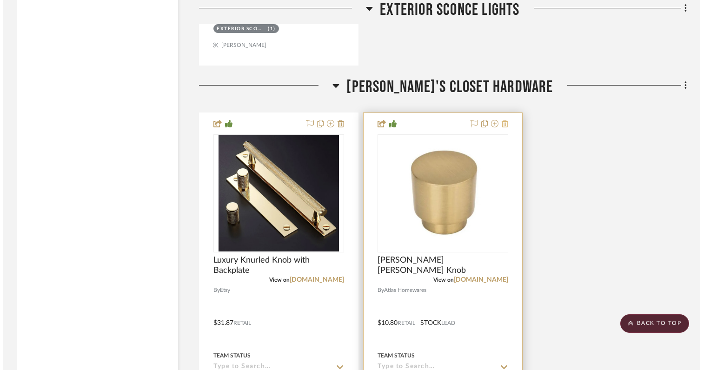
scroll to position [0, 0]
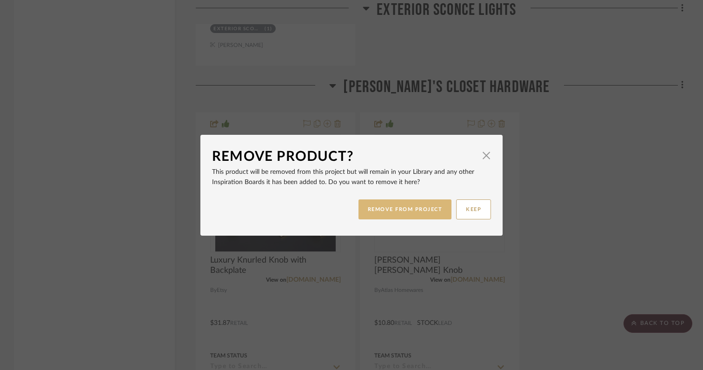
click at [430, 204] on button "REMOVE FROM PROJECT" at bounding box center [405, 210] width 93 height 20
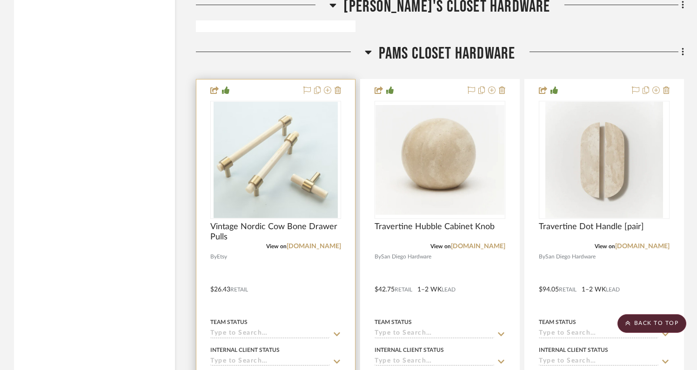
scroll to position [4291, 0]
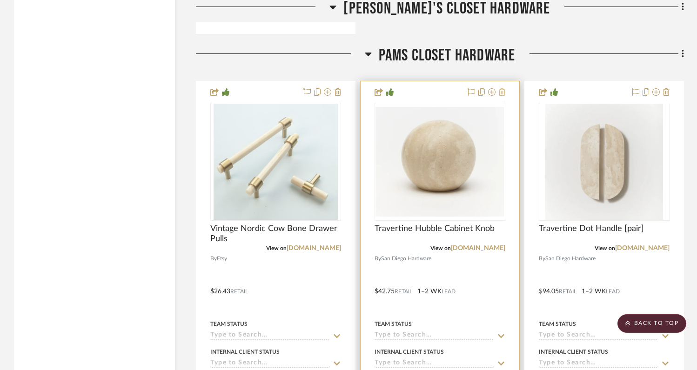
click at [502, 89] on icon at bounding box center [502, 91] width 7 height 7
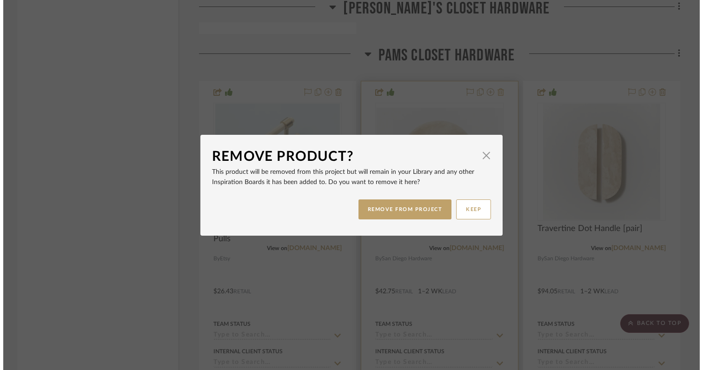
scroll to position [0, 0]
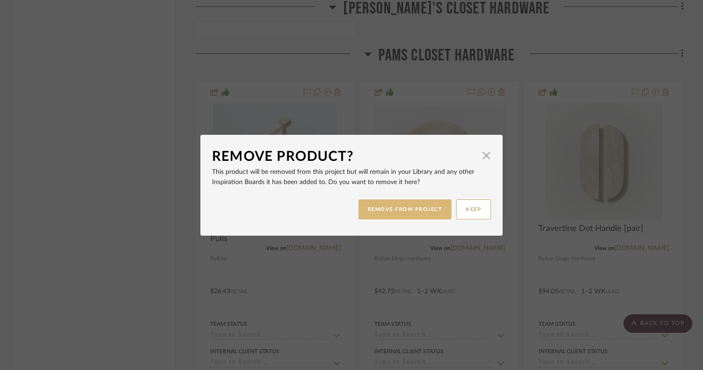
click at [401, 211] on button "REMOVE FROM PROJECT" at bounding box center [405, 210] width 93 height 20
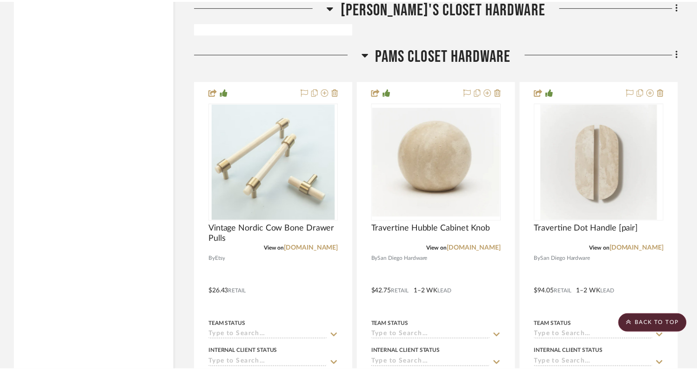
scroll to position [4291, 0]
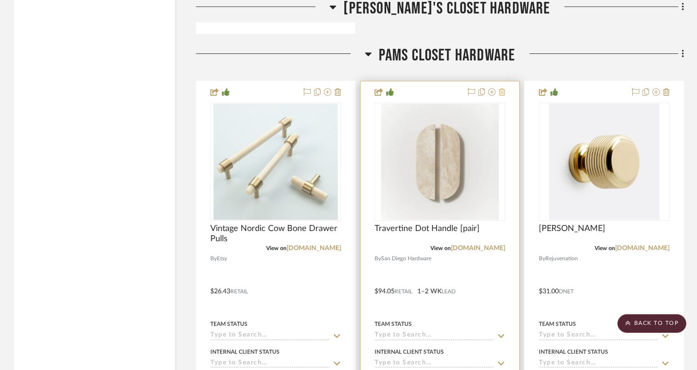
click at [504, 89] on icon at bounding box center [502, 91] width 7 height 7
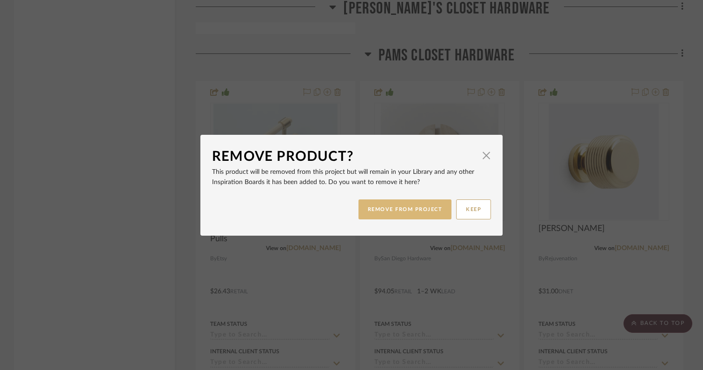
click at [418, 216] on button "REMOVE FROM PROJECT" at bounding box center [405, 210] width 93 height 20
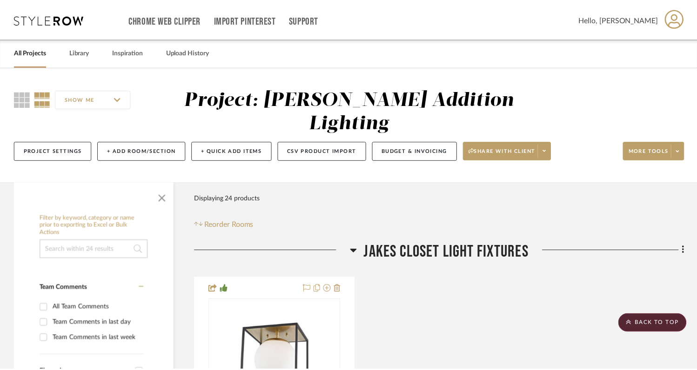
scroll to position [4291, 0]
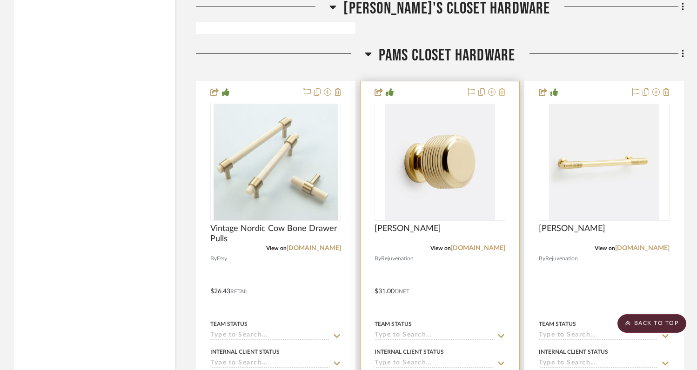
click at [504, 89] on icon at bounding box center [502, 91] width 7 height 7
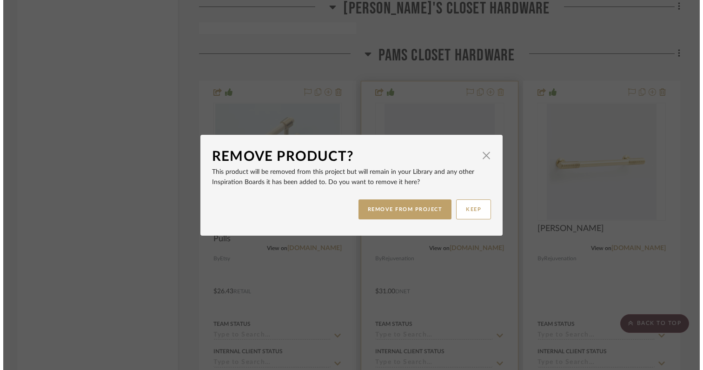
scroll to position [0, 0]
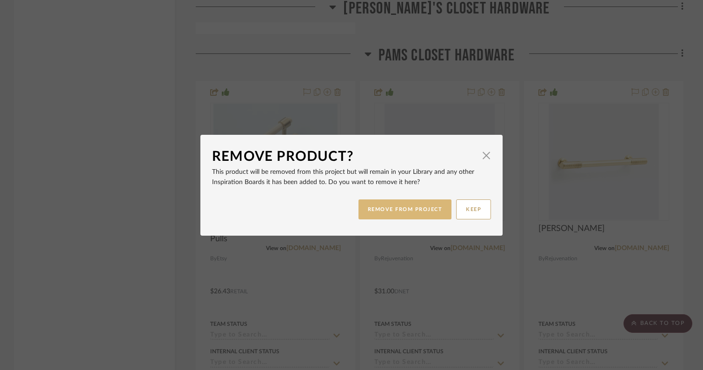
click at [422, 210] on button "REMOVE FROM PROJECT" at bounding box center [405, 210] width 93 height 20
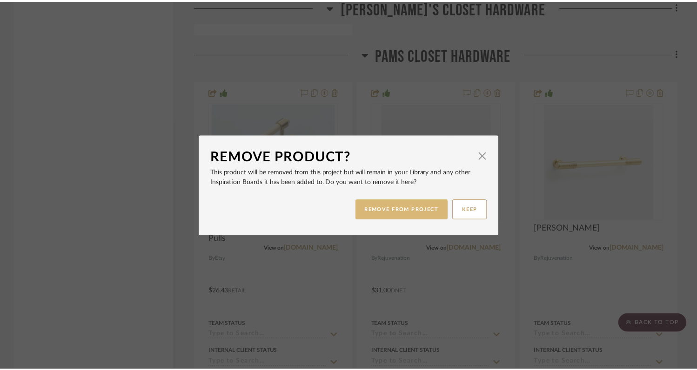
scroll to position [4291, 0]
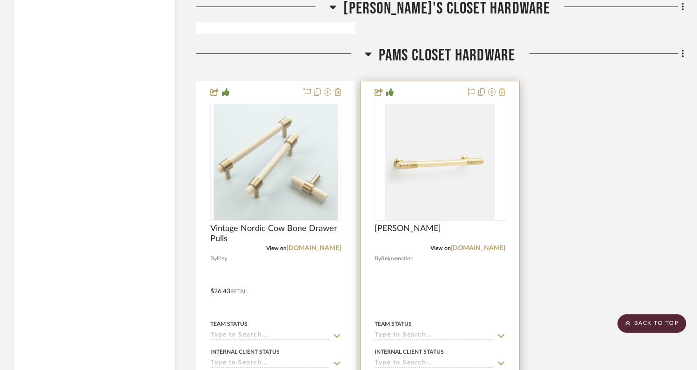
click at [504, 88] on icon at bounding box center [502, 91] width 7 height 7
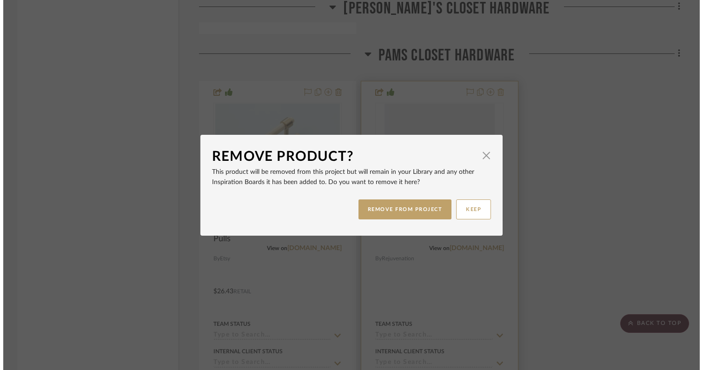
scroll to position [0, 0]
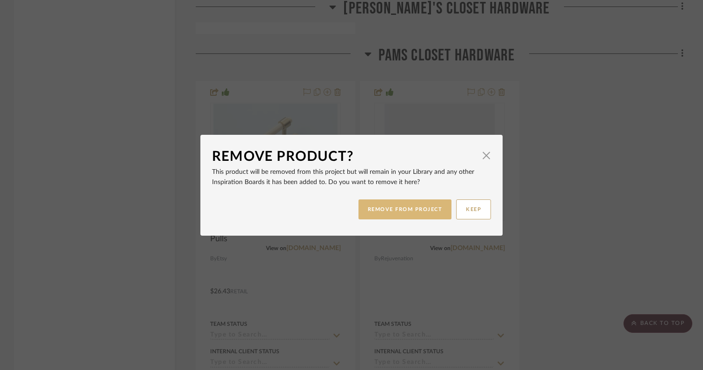
click at [413, 212] on button "REMOVE FROM PROJECT" at bounding box center [405, 210] width 93 height 20
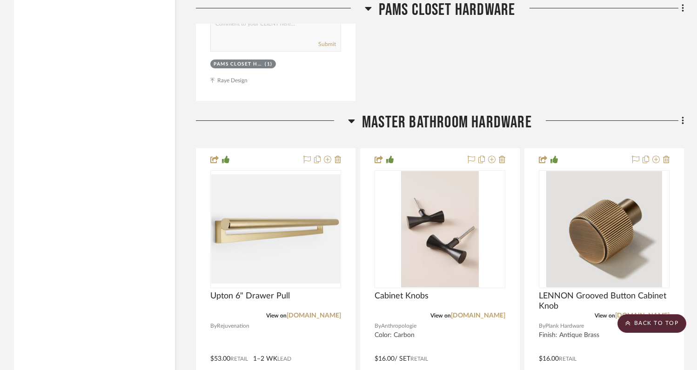
scroll to position [4678, 0]
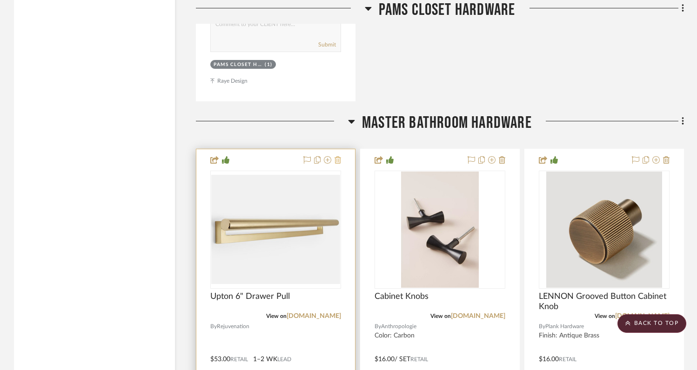
click at [338, 156] on icon at bounding box center [337, 159] width 7 height 7
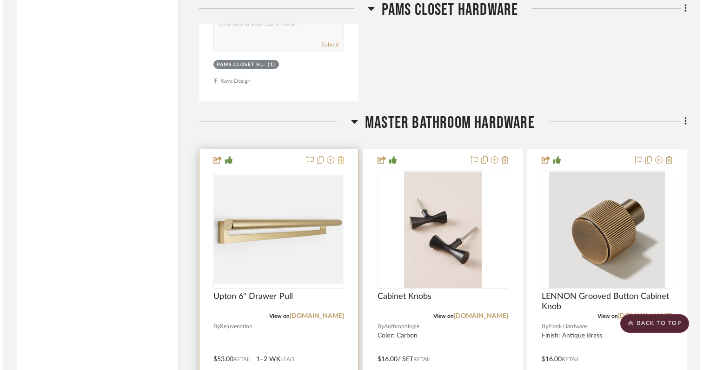
scroll to position [0, 0]
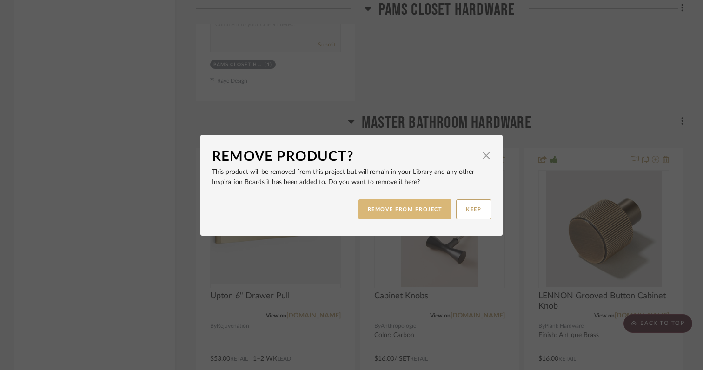
click at [379, 213] on button "REMOVE FROM PROJECT" at bounding box center [405, 210] width 93 height 20
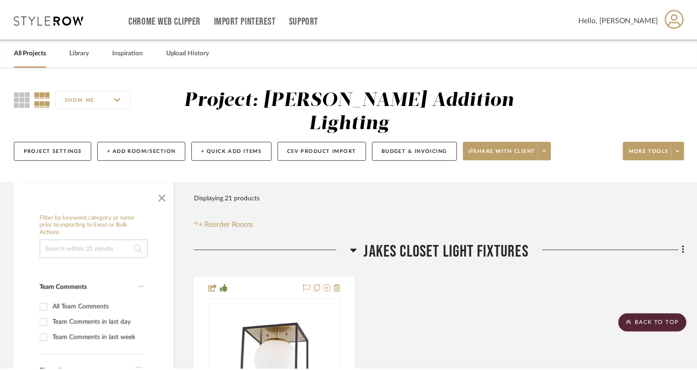
scroll to position [4678, 0]
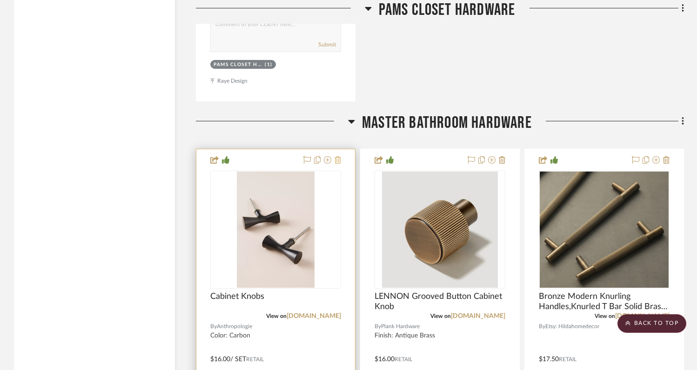
click at [338, 157] on icon at bounding box center [337, 159] width 7 height 7
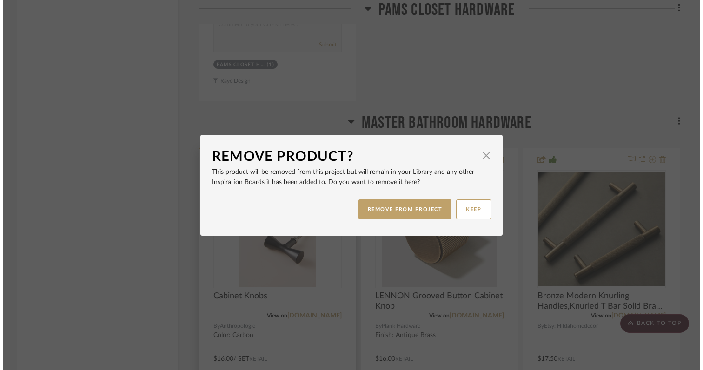
scroll to position [0, 0]
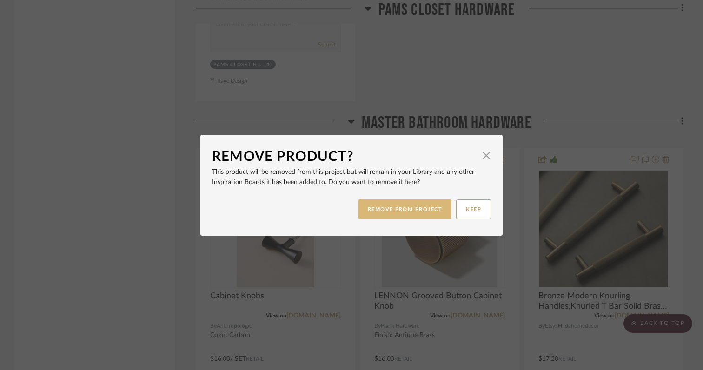
click at [373, 207] on button "REMOVE FROM PROJECT" at bounding box center [405, 210] width 93 height 20
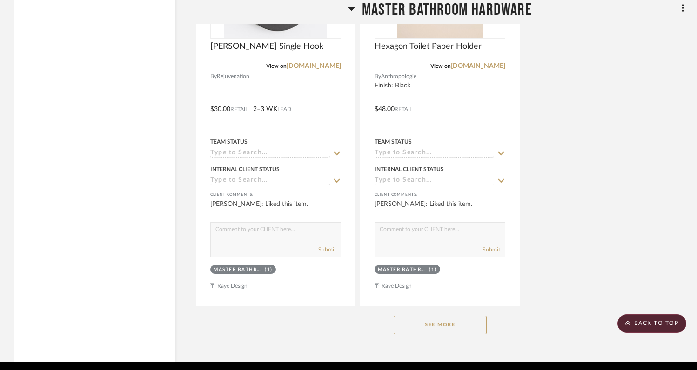
scroll to position [5765, 0]
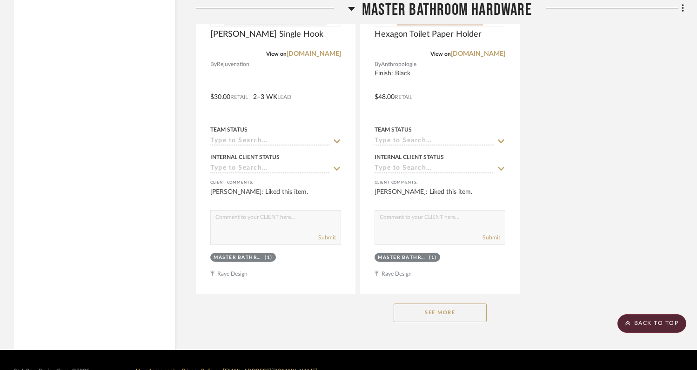
click at [445, 311] on button "See More" at bounding box center [439, 313] width 93 height 19
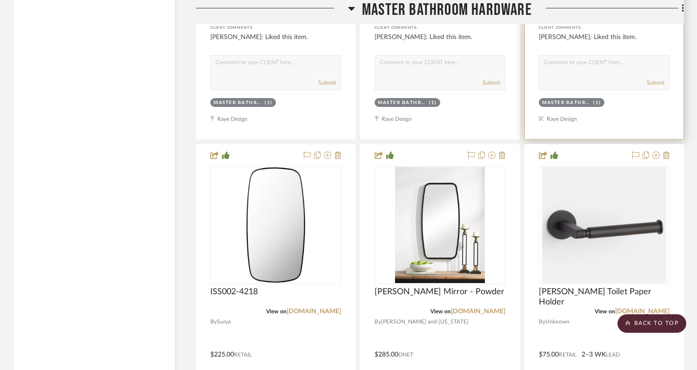
scroll to position [5101, 0]
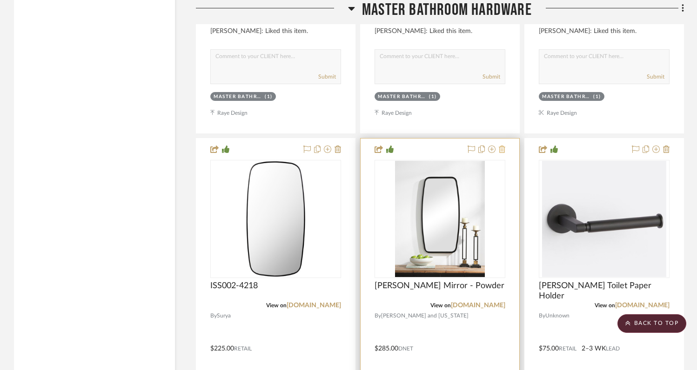
click at [501, 146] on icon at bounding box center [502, 149] width 7 height 7
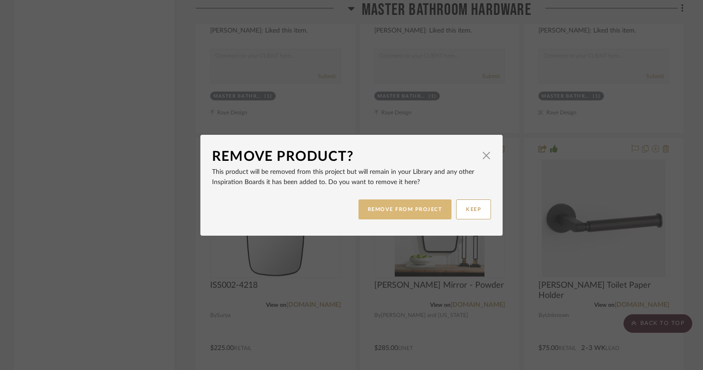
click at [420, 204] on button "REMOVE FROM PROJECT" at bounding box center [405, 210] width 93 height 20
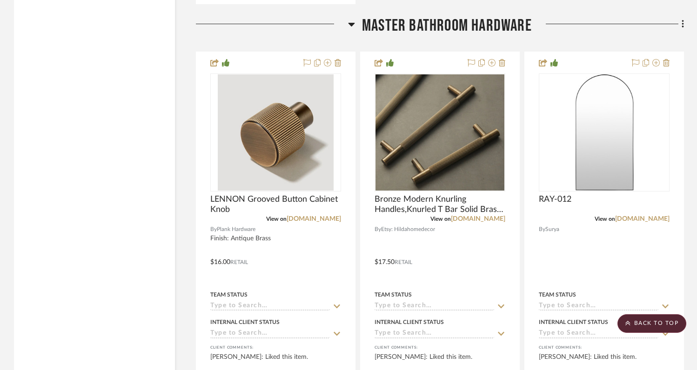
scroll to position [4717, 0]
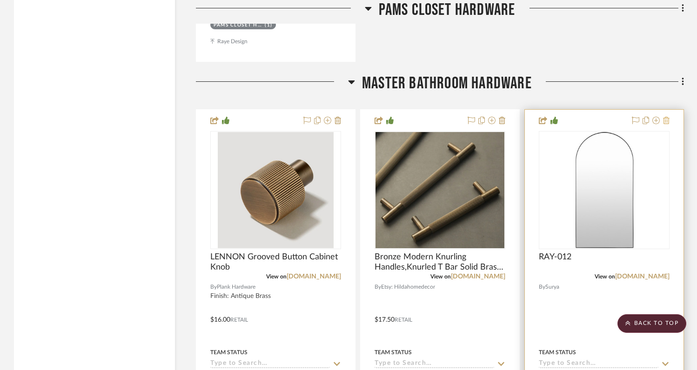
click at [665, 119] on icon at bounding box center [666, 120] width 7 height 7
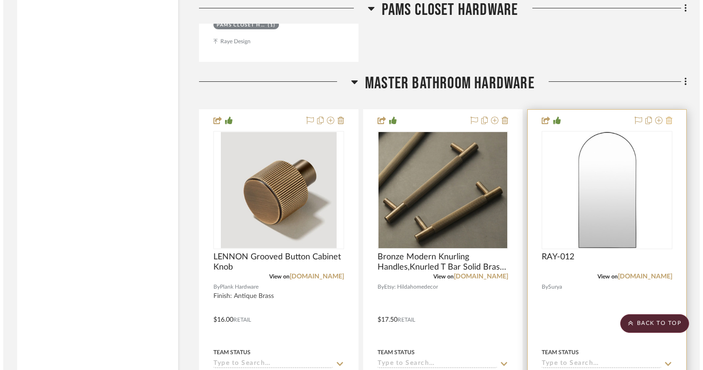
scroll to position [0, 0]
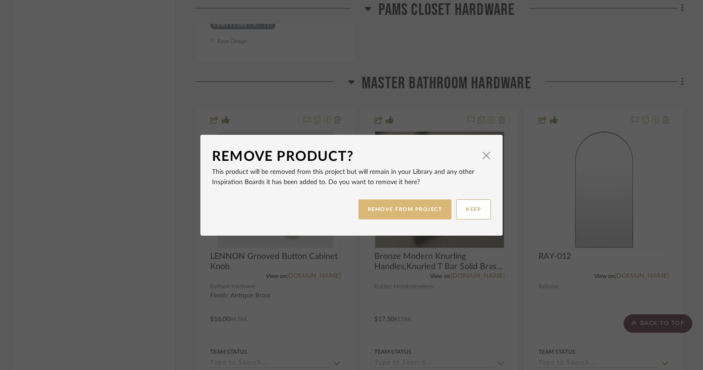
click at [395, 210] on button "REMOVE FROM PROJECT" at bounding box center [405, 210] width 93 height 20
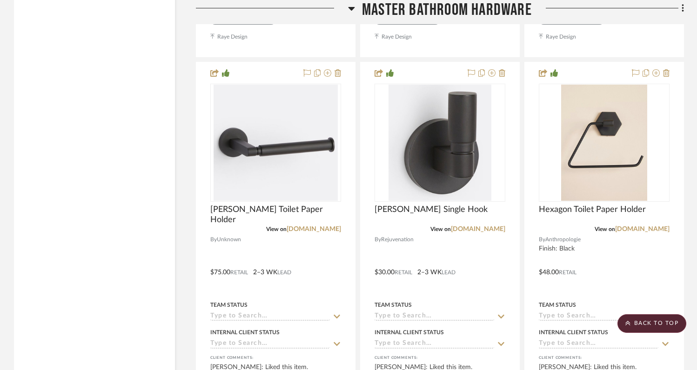
scroll to position [5157, 0]
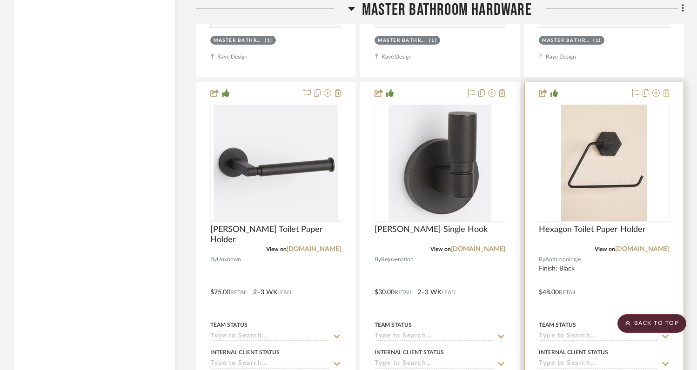
click at [668, 89] on icon at bounding box center [666, 92] width 7 height 7
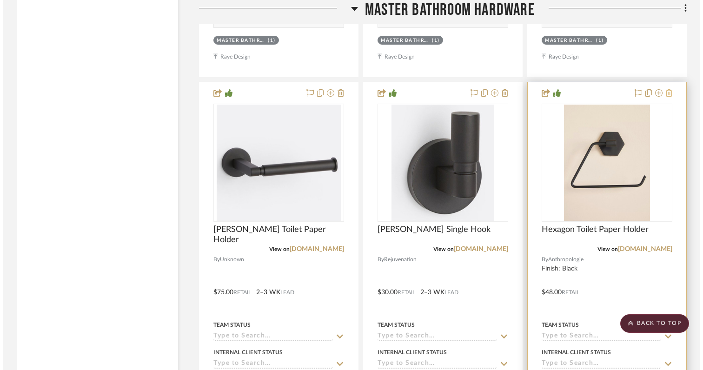
scroll to position [0, 0]
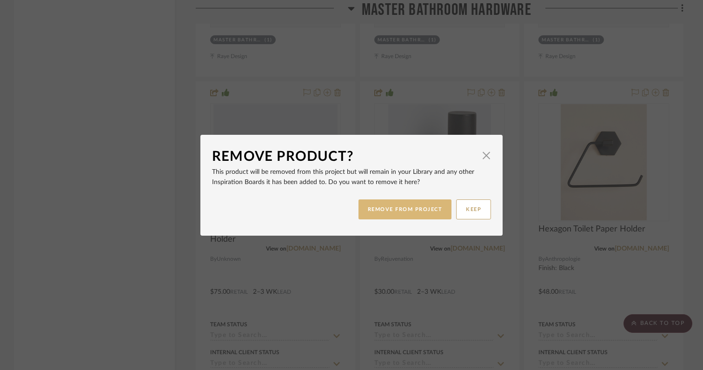
click at [389, 206] on button "REMOVE FROM PROJECT" at bounding box center [405, 210] width 93 height 20
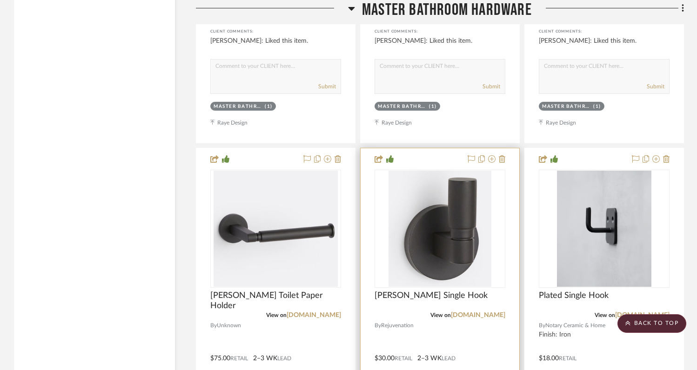
scroll to position [5095, 0]
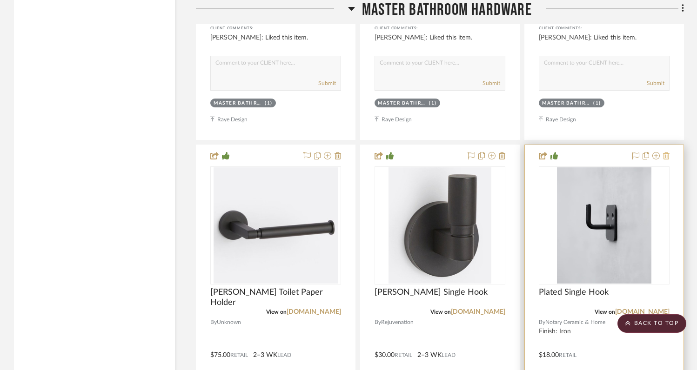
click at [669, 152] on icon at bounding box center [666, 155] width 7 height 7
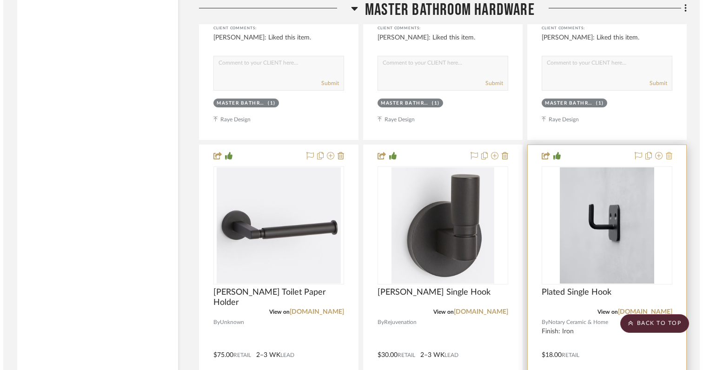
scroll to position [0, 0]
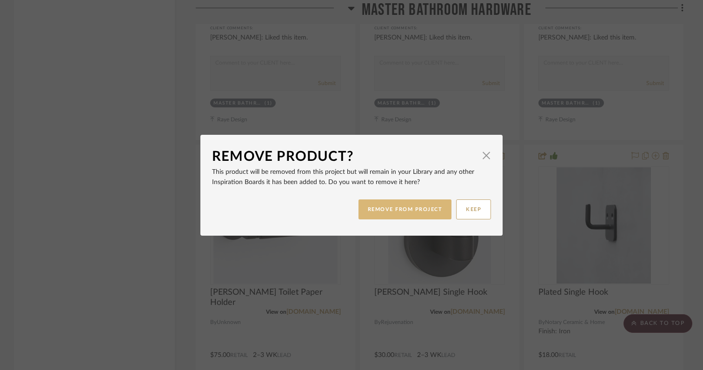
click at [431, 211] on button "REMOVE FROM PROJECT" at bounding box center [405, 210] width 93 height 20
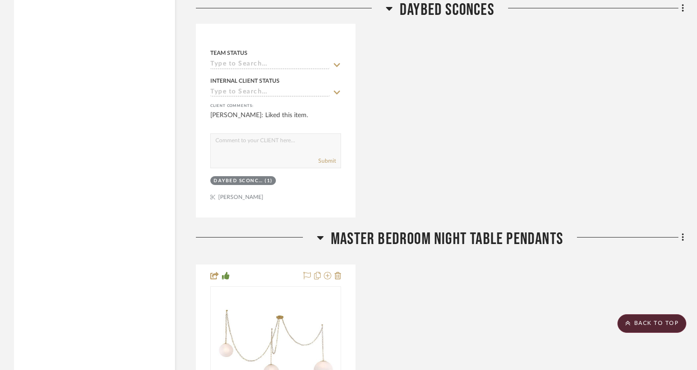
scroll to position [1830, 0]
